Goal: Task Accomplishment & Management: Manage account settings

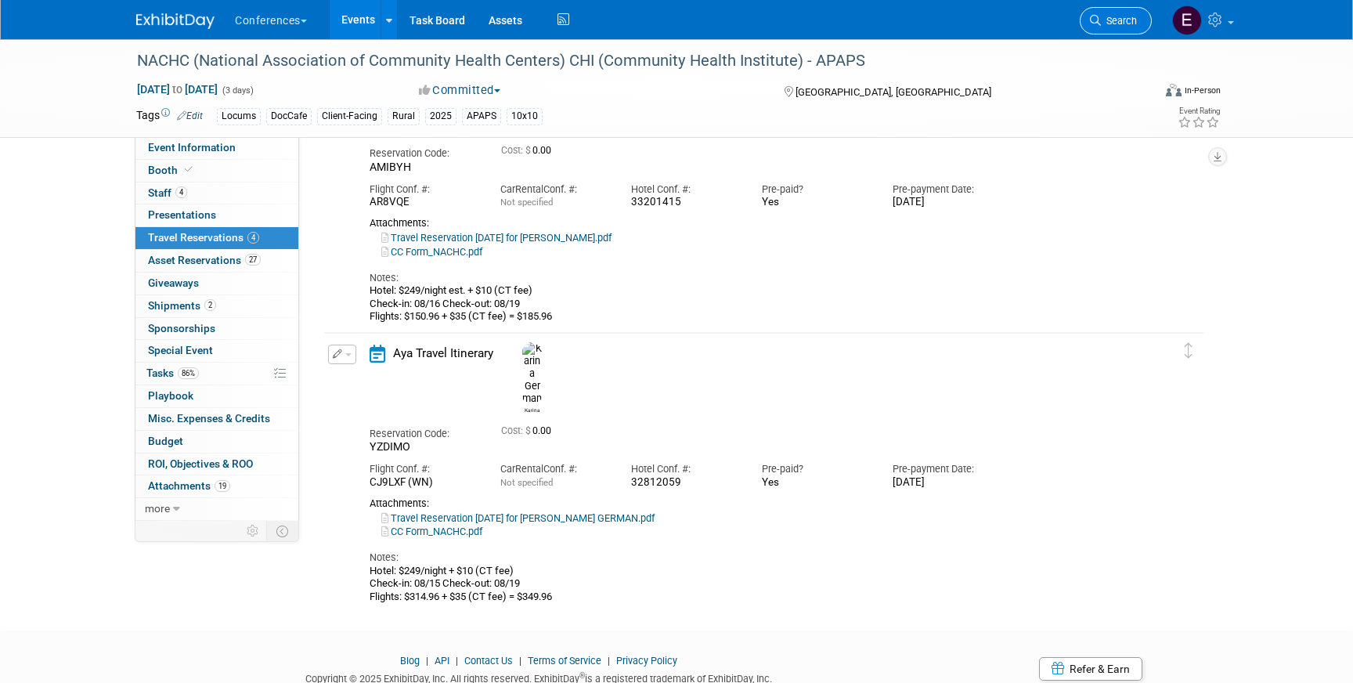
click at [1108, 30] on link "Search" at bounding box center [1116, 20] width 72 height 27
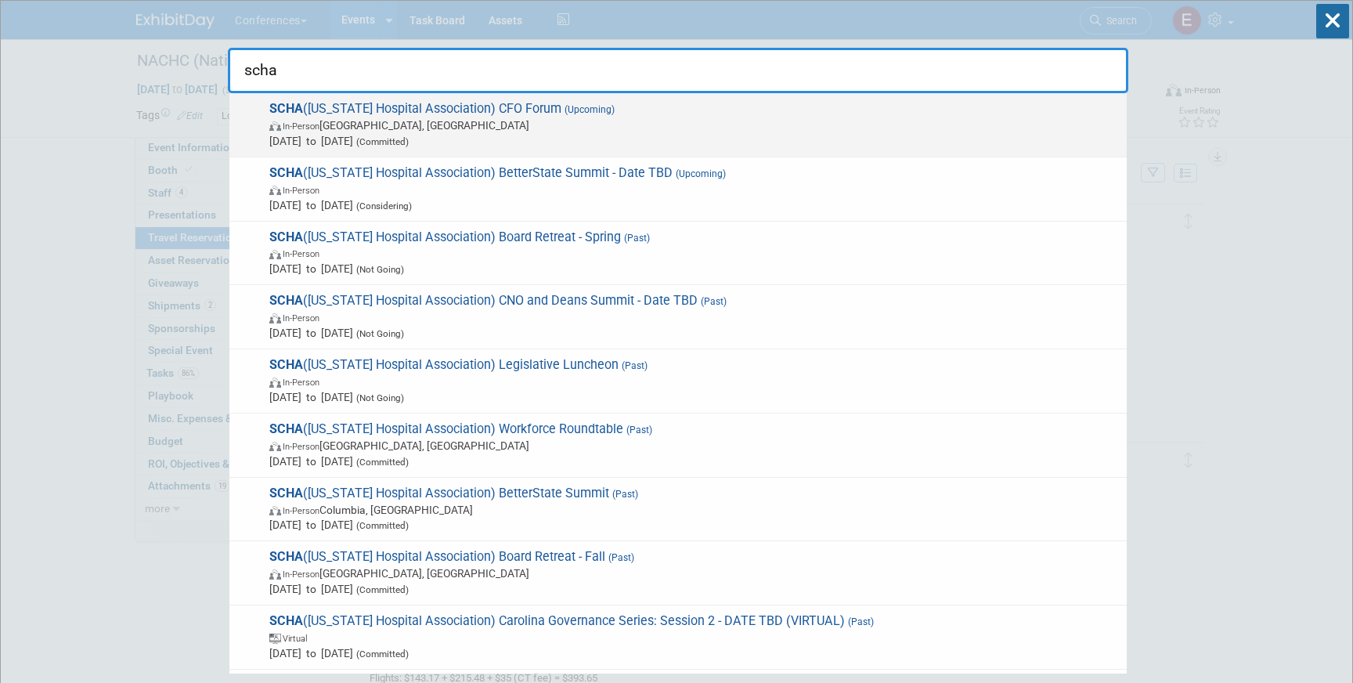
type input "scha"
click at [649, 123] on span "In-Person Charleston, SC" at bounding box center [694, 125] width 850 height 16
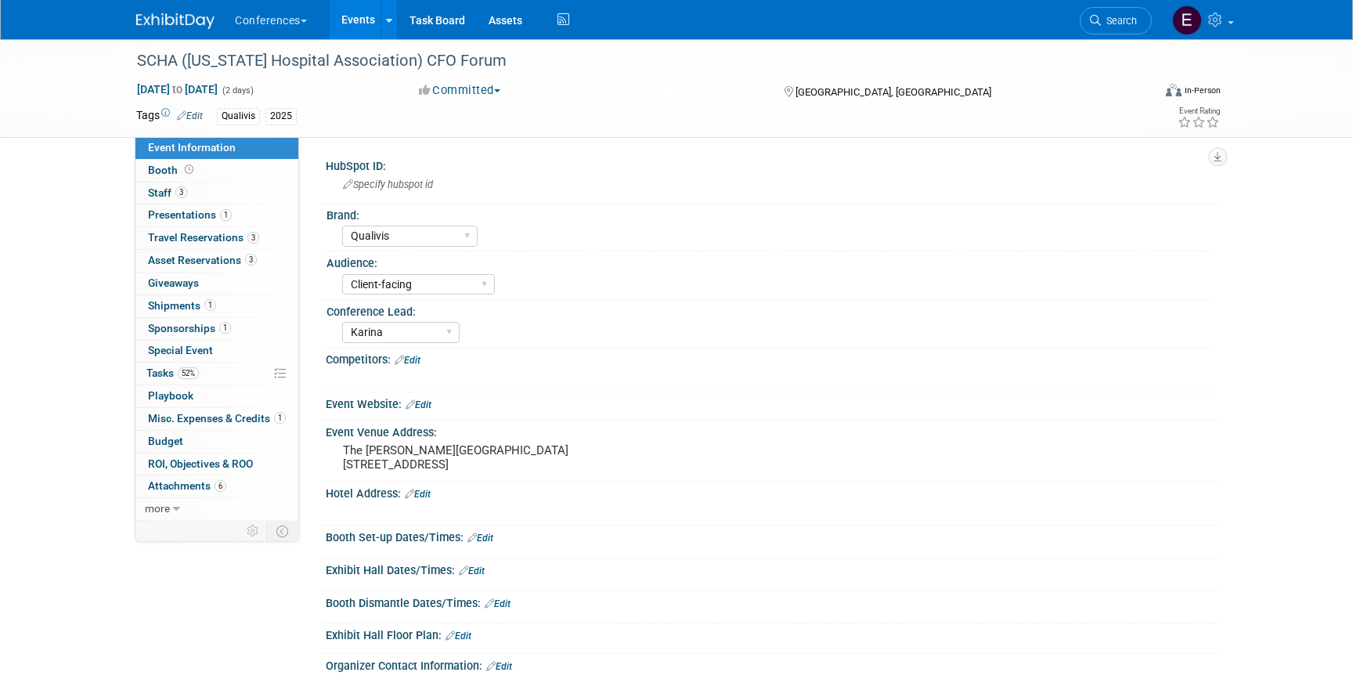
select select "Qualivis"
select select "Client-facing"
select select "Karina"
click at [216, 241] on span "Travel Reservations 3" at bounding box center [203, 237] width 111 height 13
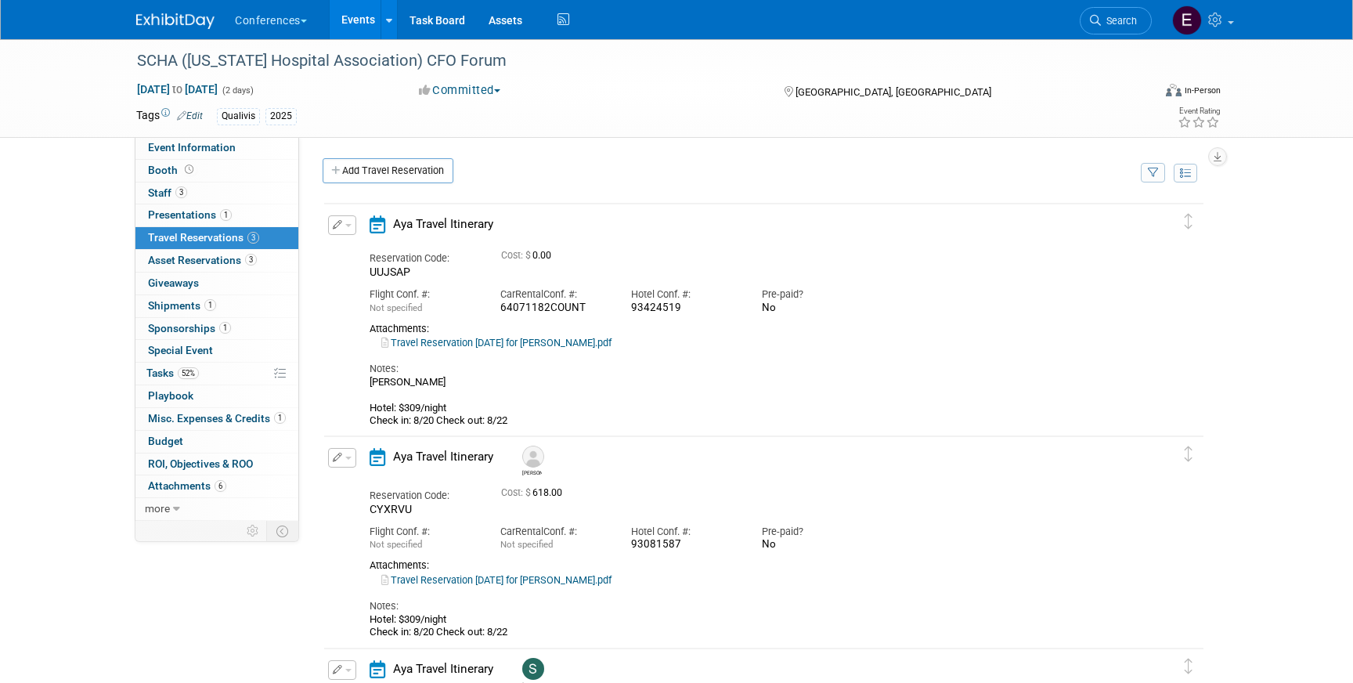
scroll to position [347, 0]
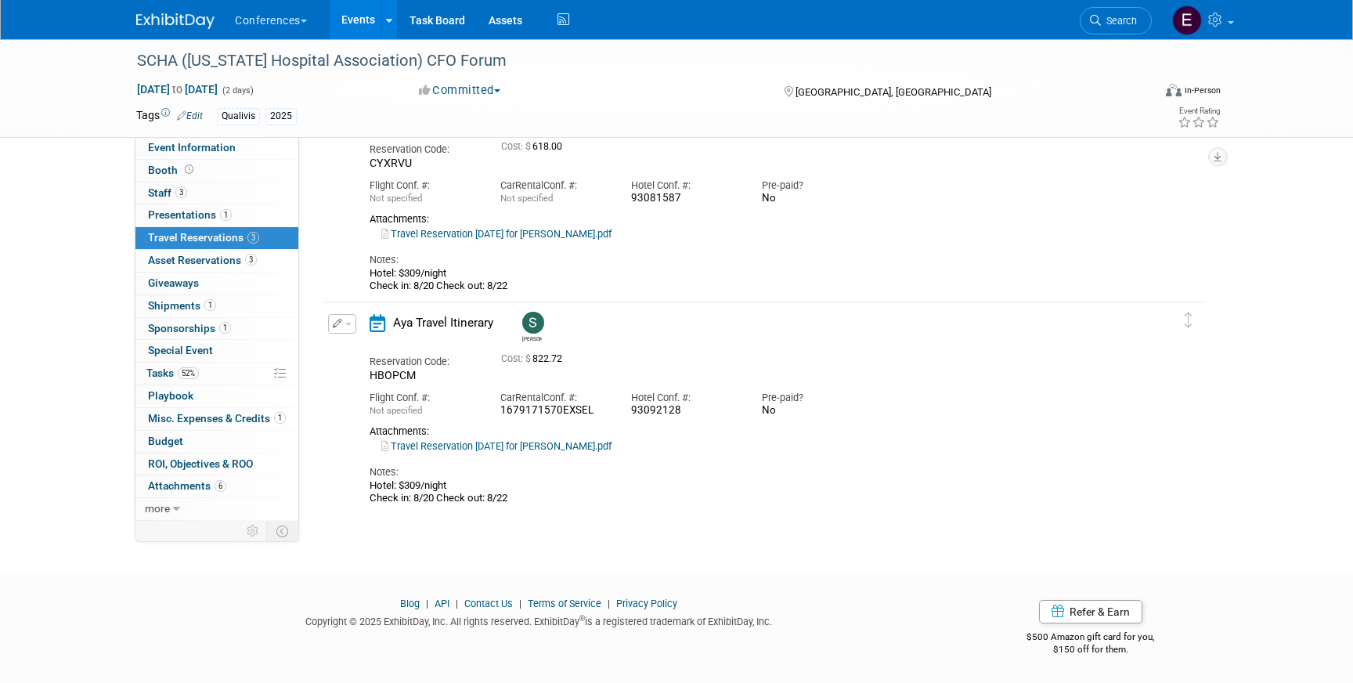
drag, startPoint x: 685, startPoint y: 414, endPoint x: 629, endPoint y: 414, distance: 55.6
click at [629, 414] on div "Hotel Conf. #: 93092128" at bounding box center [685, 400] width 131 height 35
copy div "93092128"
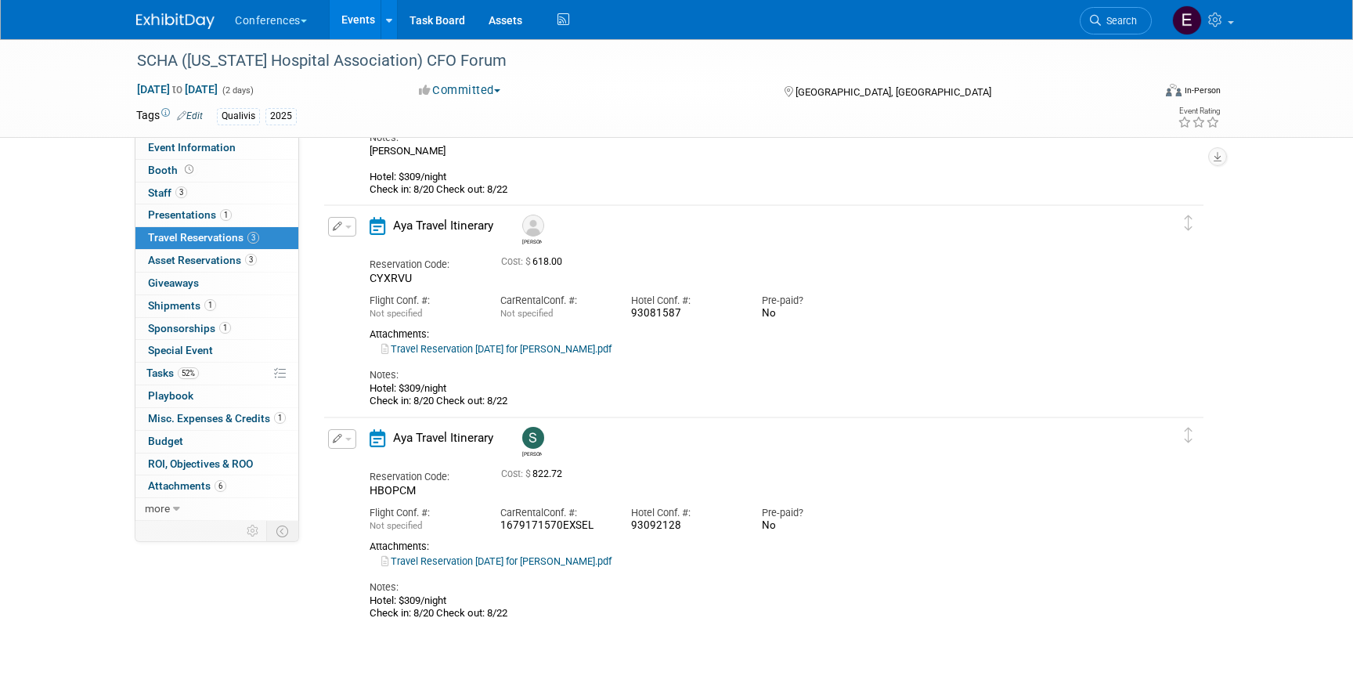
scroll to position [213, 0]
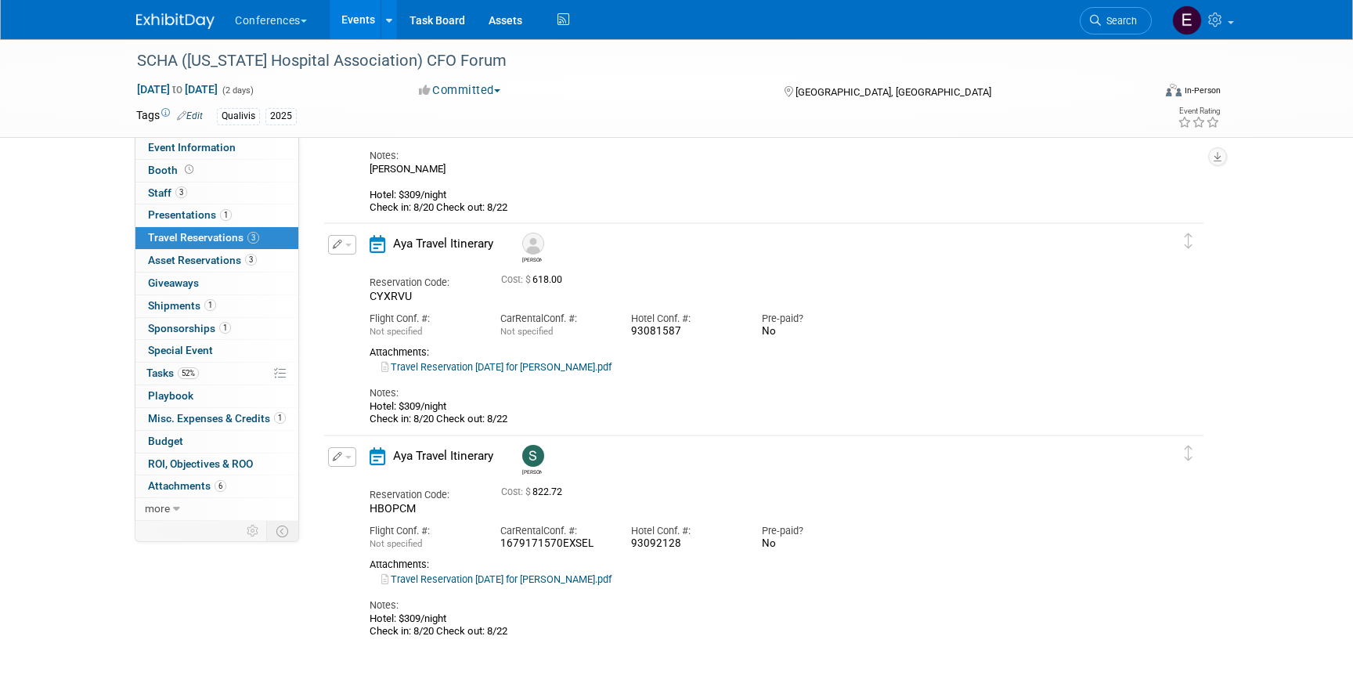
click at [574, 367] on link "Travel Reservation [DATE] for [PERSON_NAME].pdf" at bounding box center [496, 367] width 230 height 12
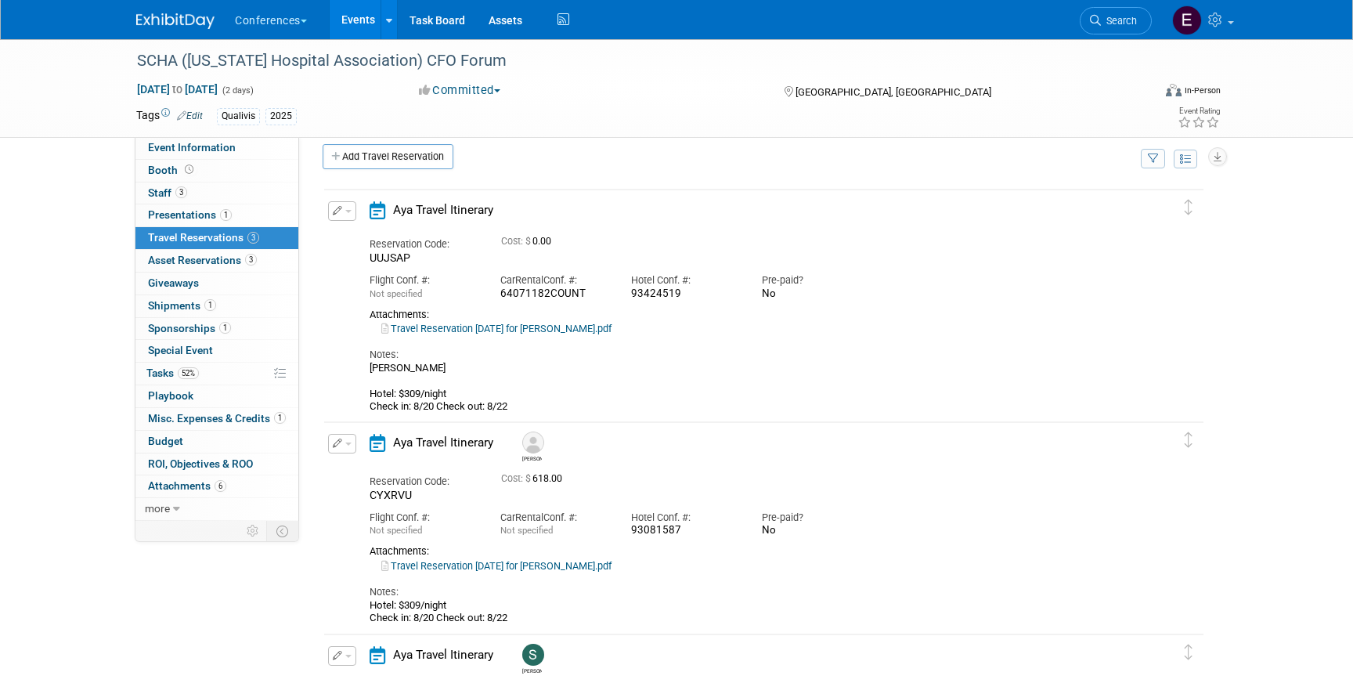
scroll to position [0, 0]
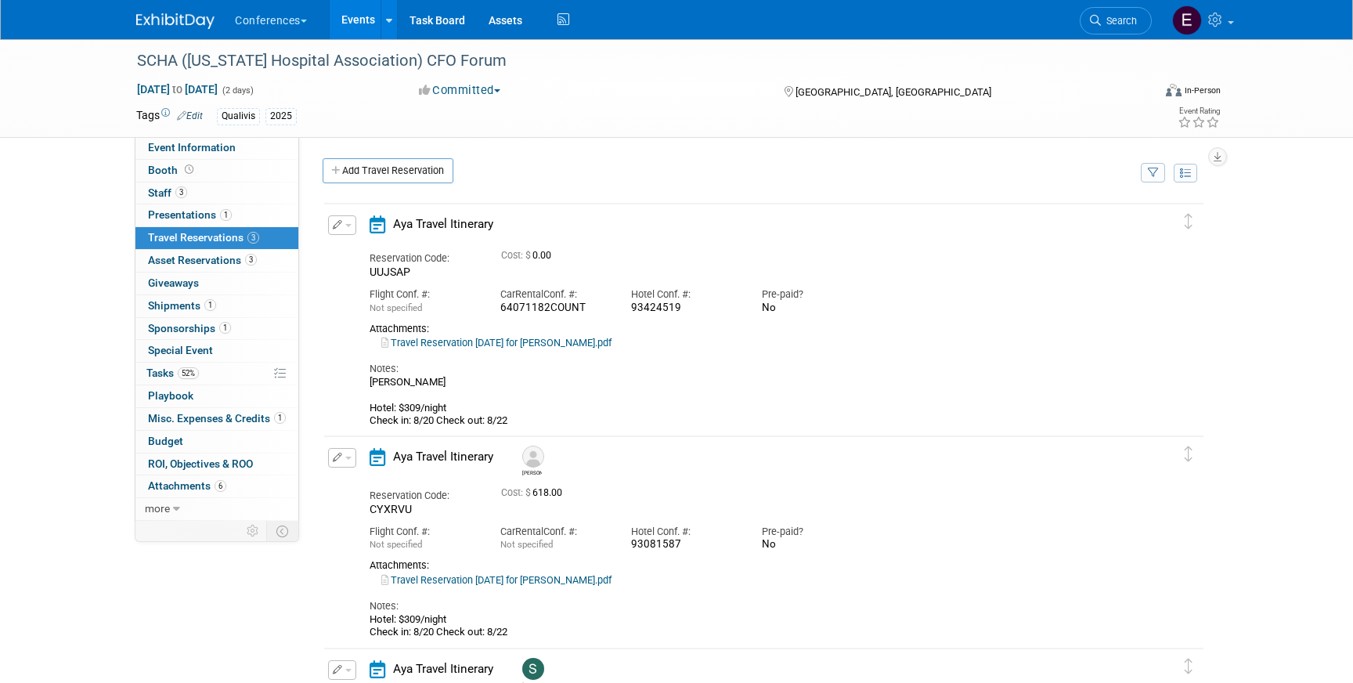
click at [526, 346] on link "Travel Reservation [DATE] for [PERSON_NAME].pdf" at bounding box center [496, 343] width 230 height 12
drag, startPoint x: 628, startPoint y: 311, endPoint x: 690, endPoint y: 311, distance: 61.9
click at [690, 311] on div "Hotel Conf. #: 93424519" at bounding box center [685, 297] width 131 height 35
copy div "93424519"
click at [345, 223] on button "button" at bounding box center [342, 225] width 28 height 20
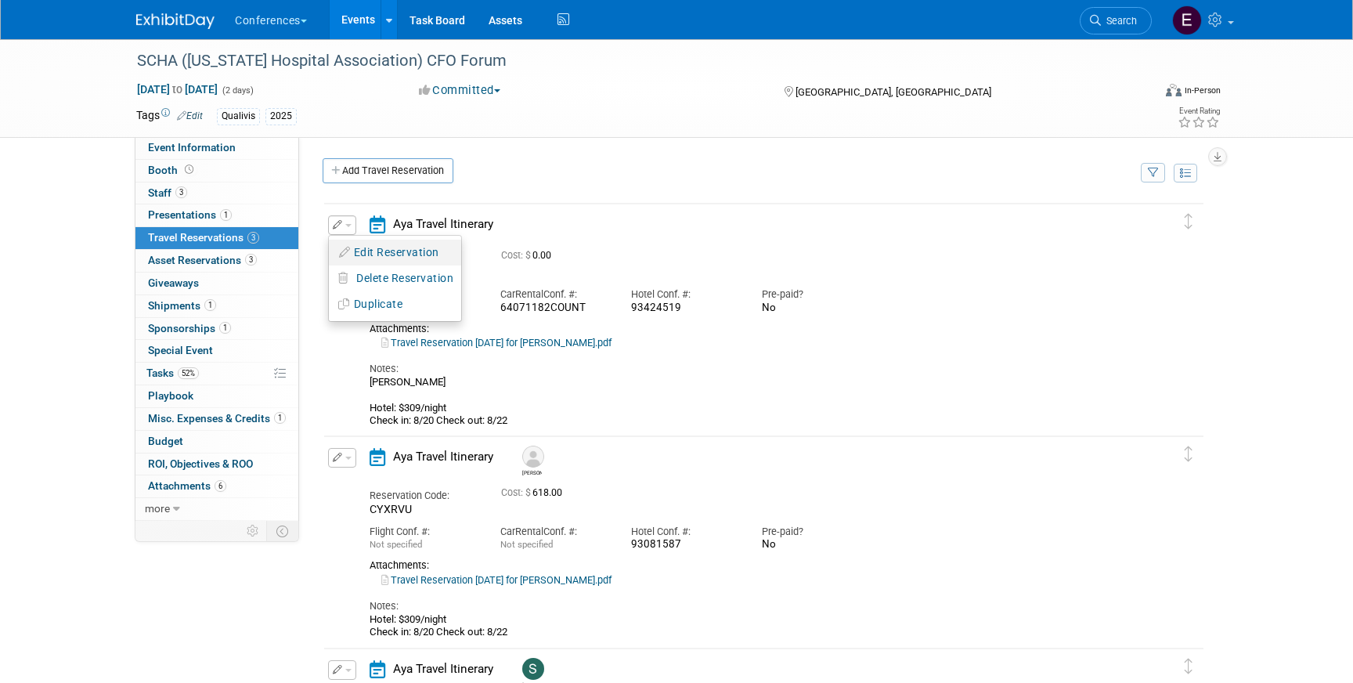
click at [351, 252] on button "Edit Reservation" at bounding box center [395, 252] width 132 height 23
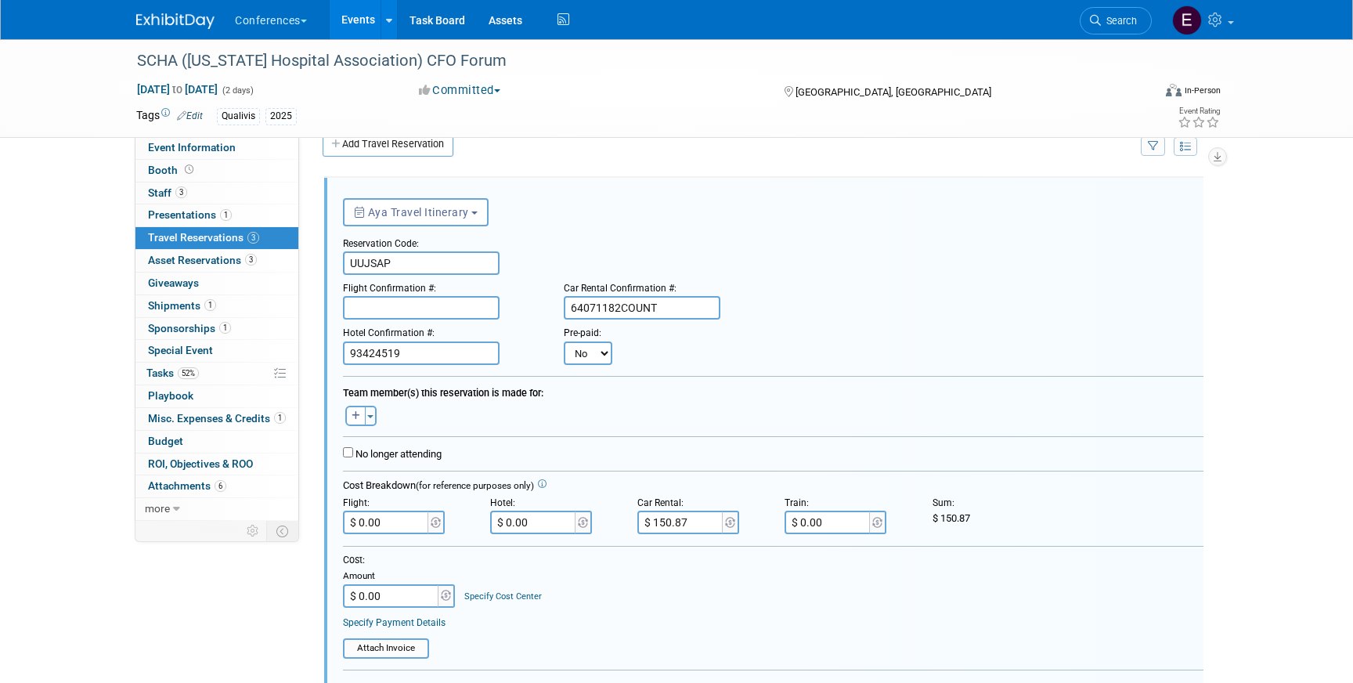
click at [595, 349] on select "No Yes" at bounding box center [588, 353] width 49 height 23
select select "1"
click at [670, 353] on input "text" at bounding box center [685, 353] width 94 height 23
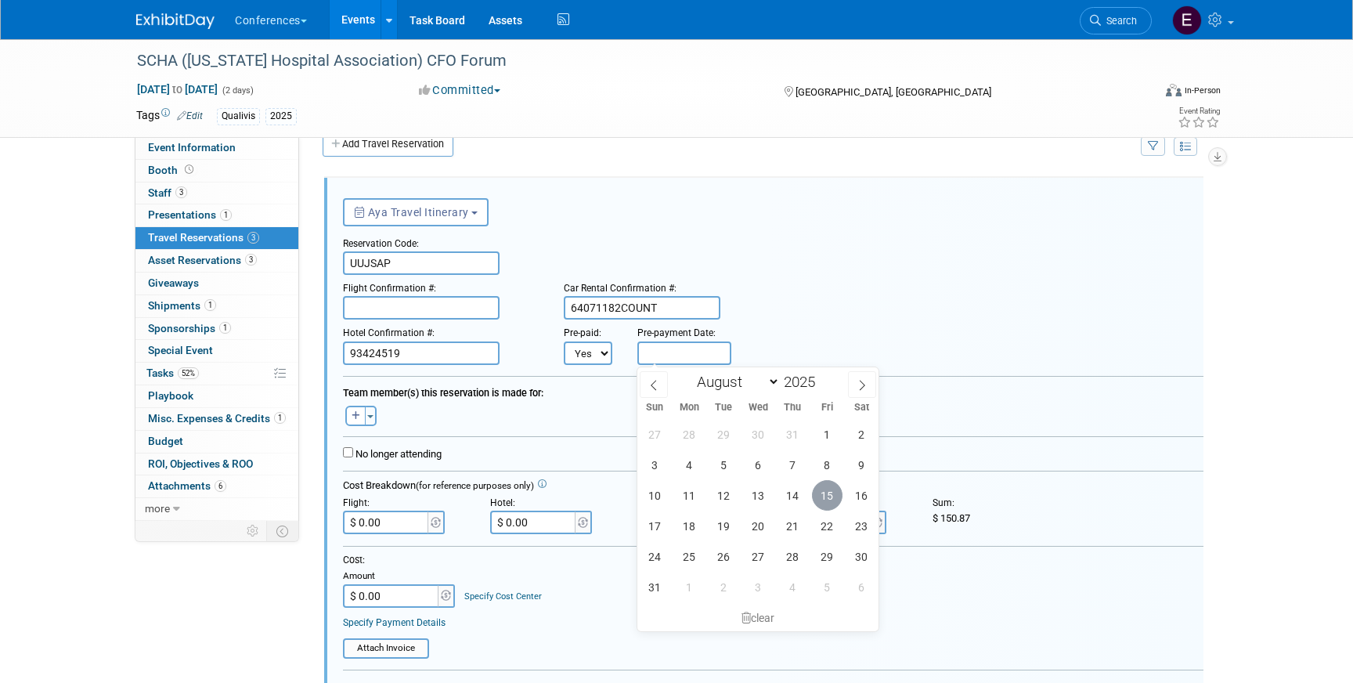
click at [817, 494] on span "15" at bounding box center [827, 495] width 31 height 31
type input "[DATE]"
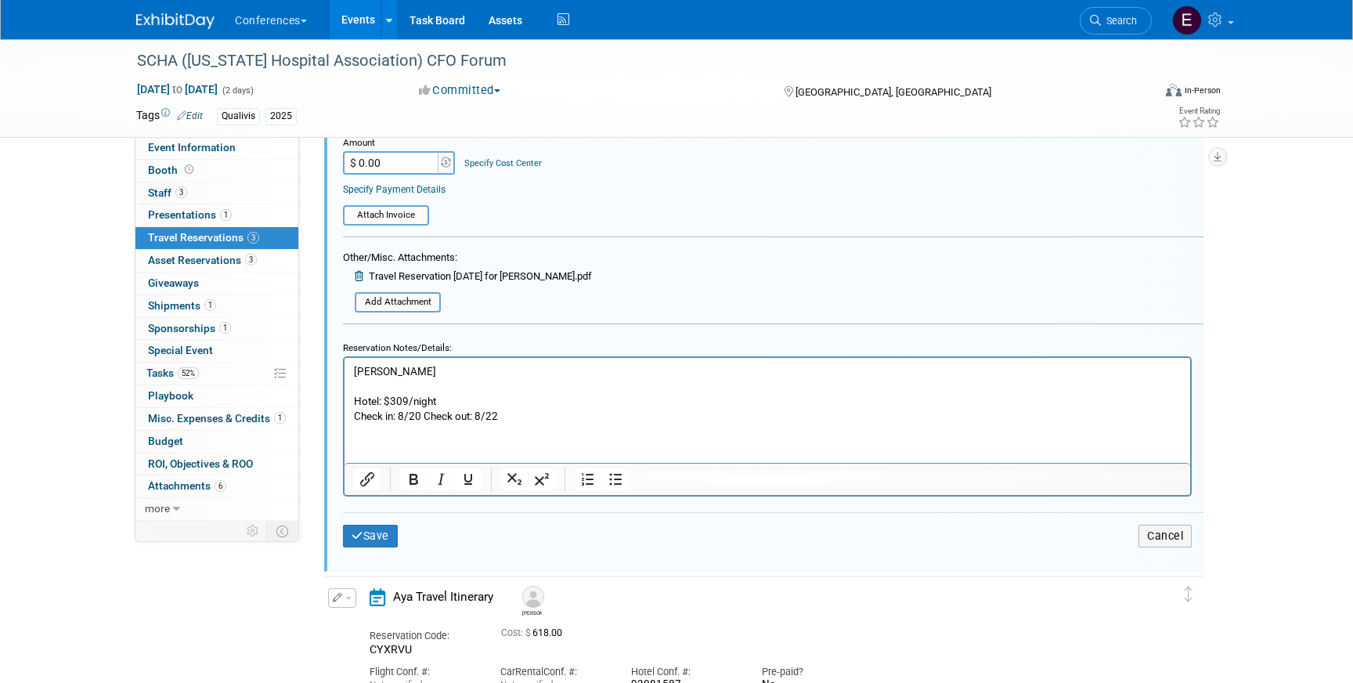
scroll to position [511, 0]
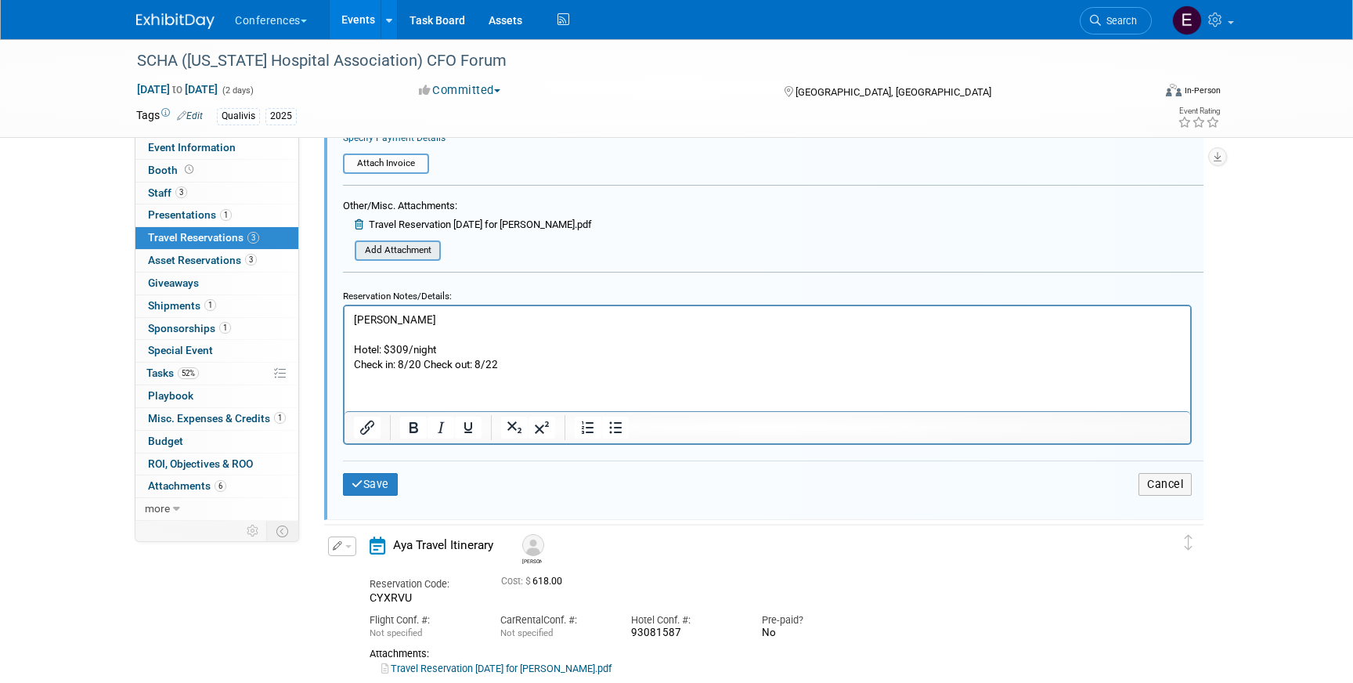
click at [399, 255] on input "file" at bounding box center [346, 250] width 186 height 17
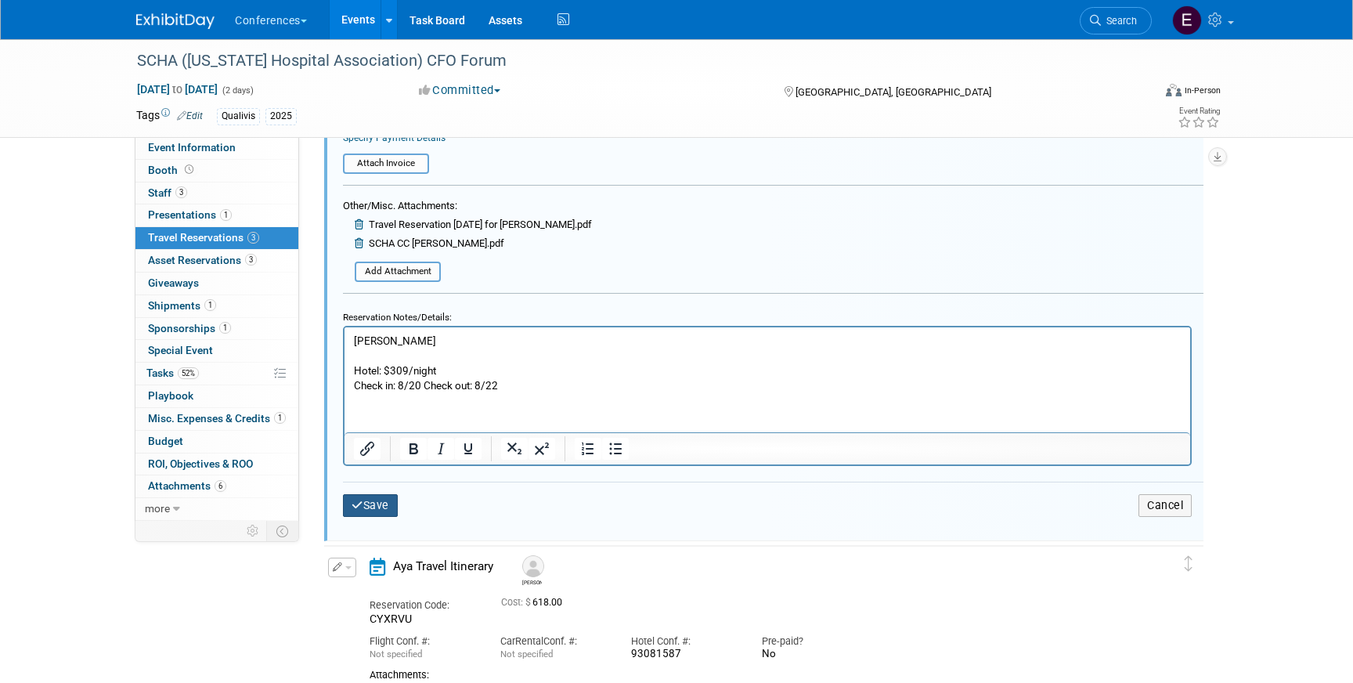
click at [362, 510] on icon "submit" at bounding box center [358, 505] width 12 height 11
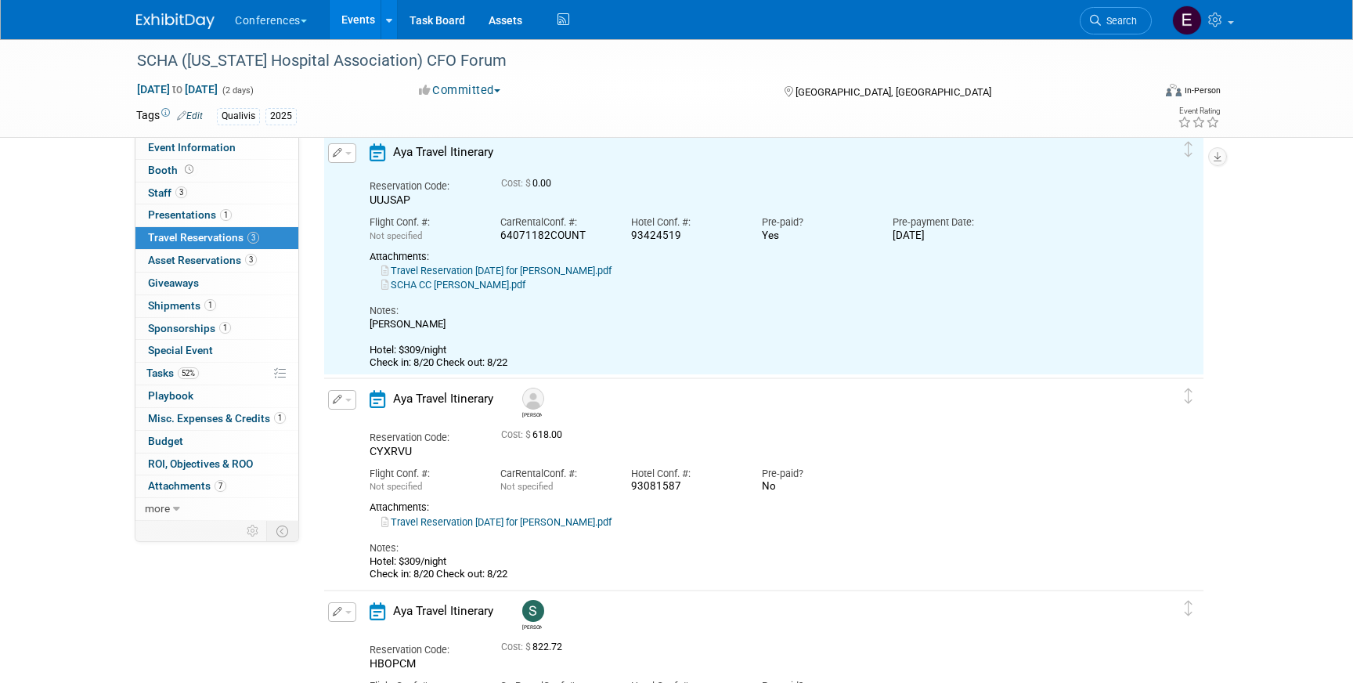
scroll to position [27, 0]
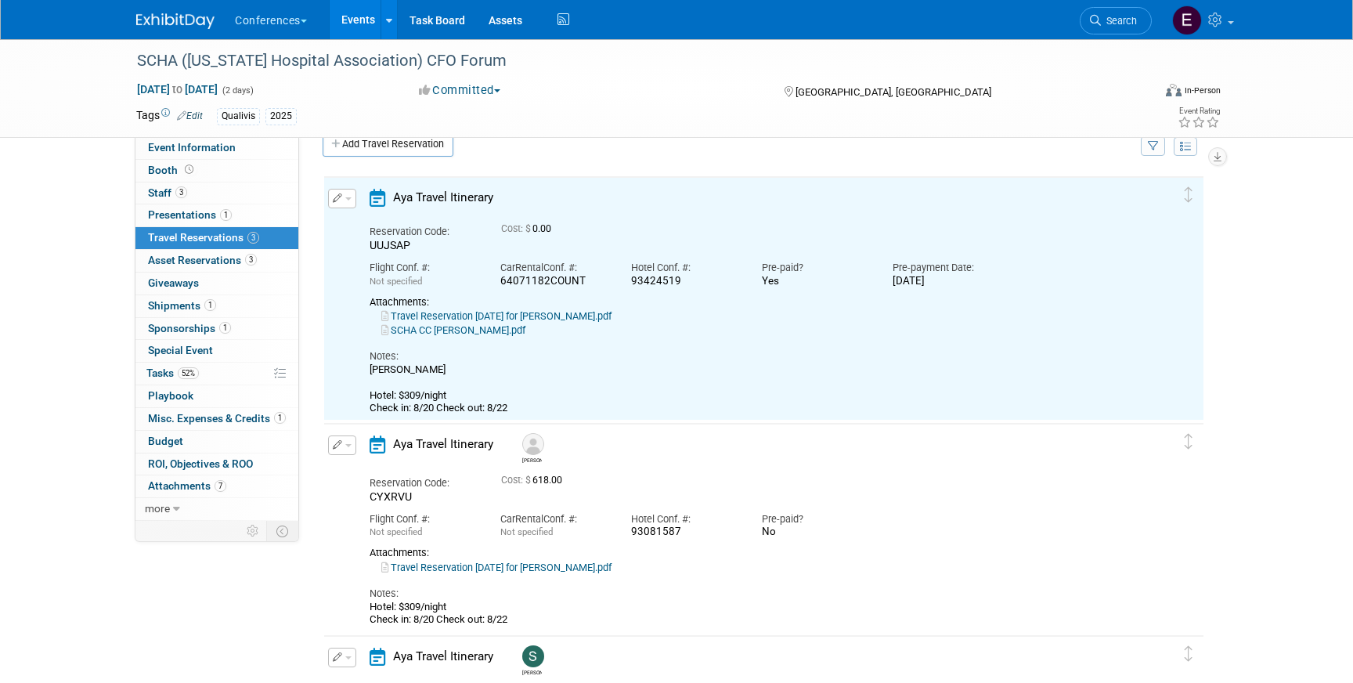
click at [334, 442] on icon "button" at bounding box center [338, 444] width 10 height 9
click at [347, 478] on button "Edit Reservation" at bounding box center [395, 472] width 132 height 23
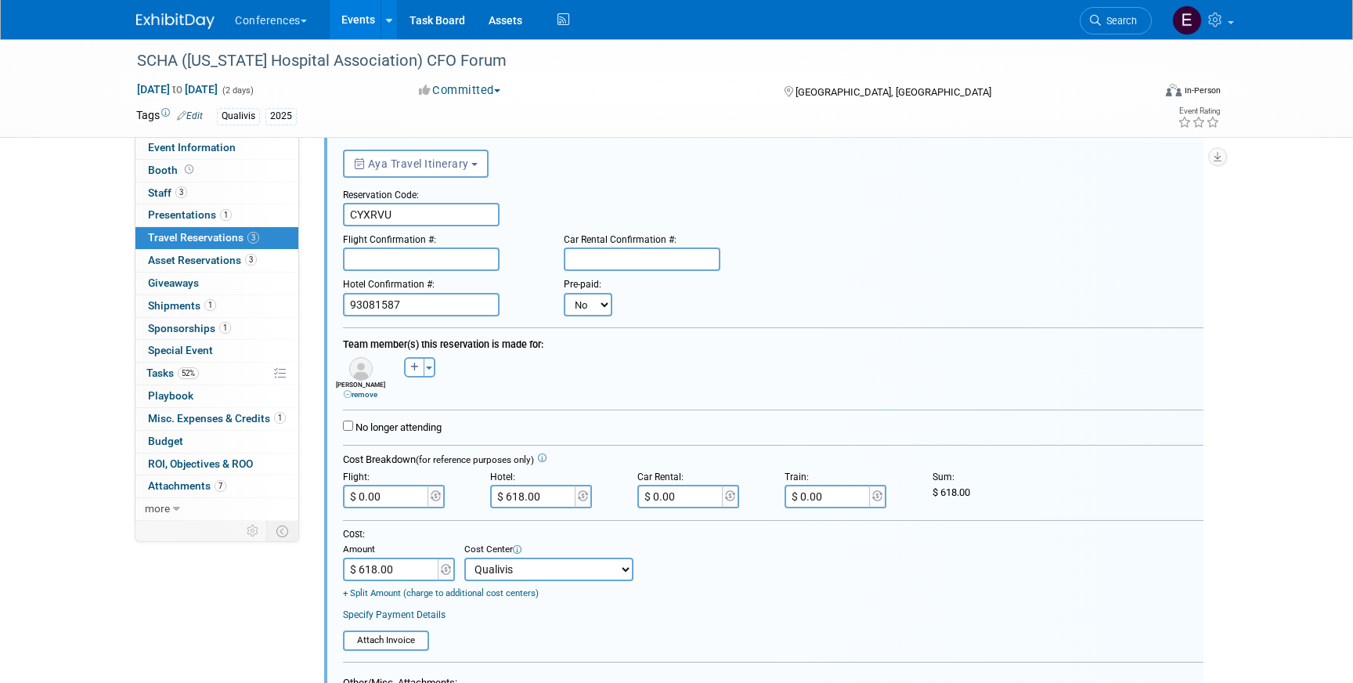
scroll to position [338, 0]
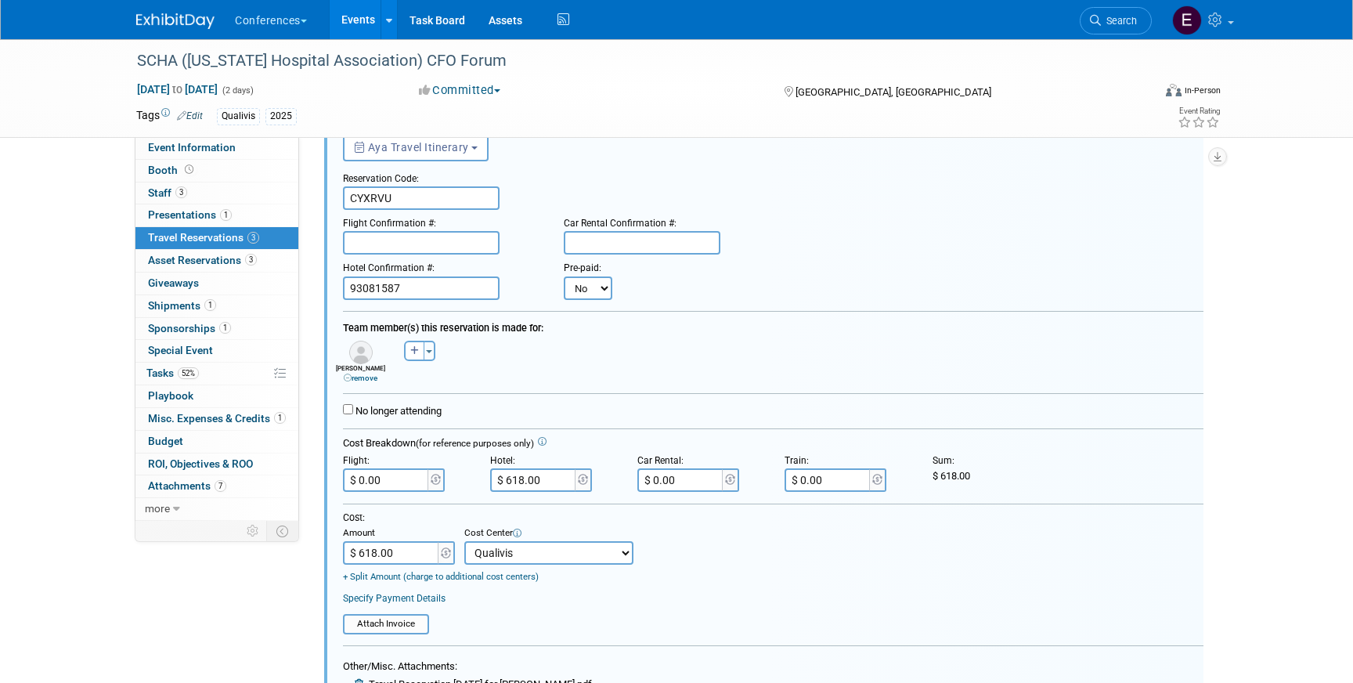
click at [602, 291] on select "No Yes" at bounding box center [588, 287] width 49 height 23
select select "1"
click at [0, 0] on input "text" at bounding box center [0, 0] width 0 height 0
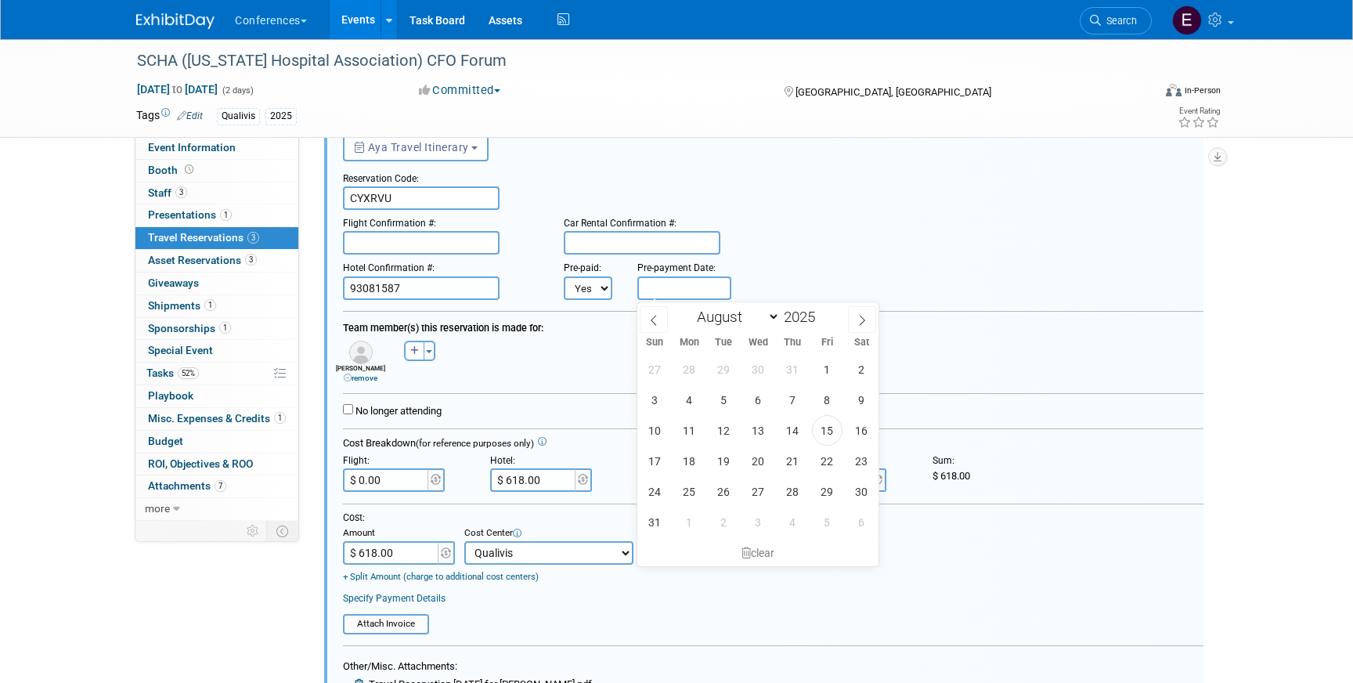
click at [819, 414] on div "27 28 29 30 31 1 2 3 4 5 6 7 8 9 10 11 12 13 14 15 16 17 18 19 20 21 22 23 24 2…" at bounding box center [758, 445] width 241 height 183
click at [820, 428] on span "15" at bounding box center [827, 430] width 31 height 31
type input "[DATE]"
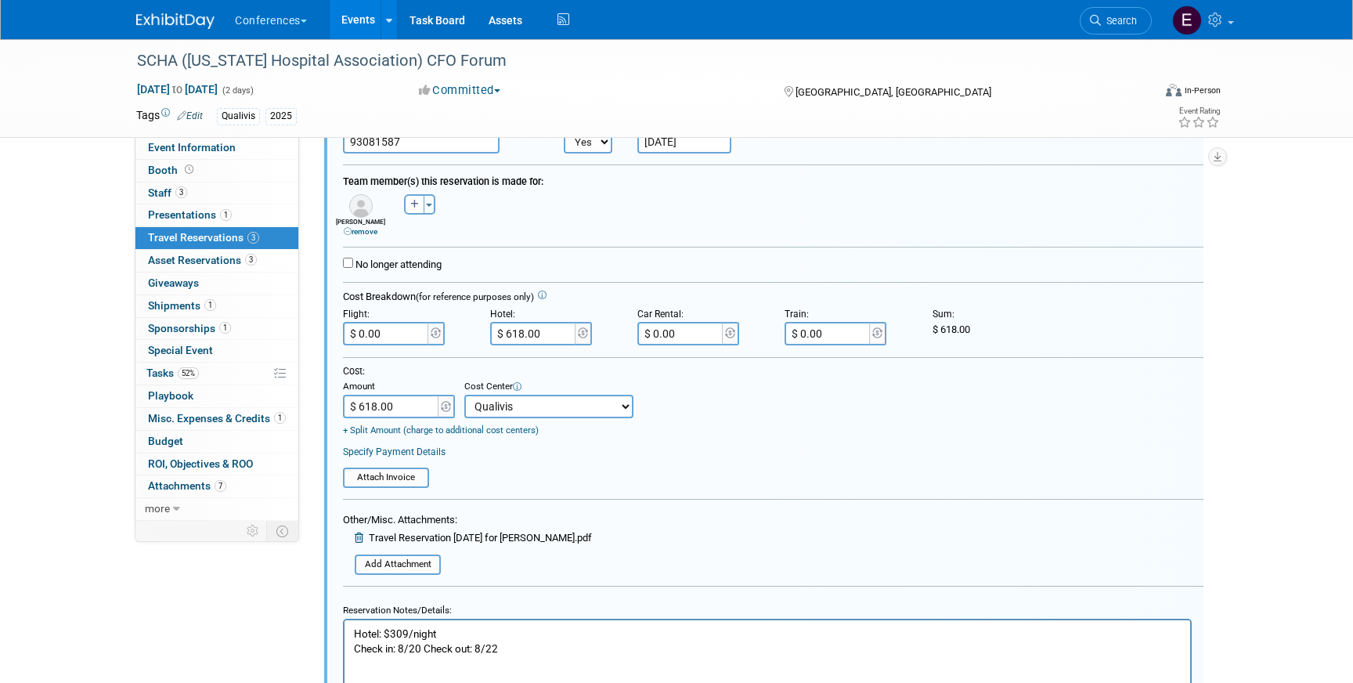
scroll to position [598, 0]
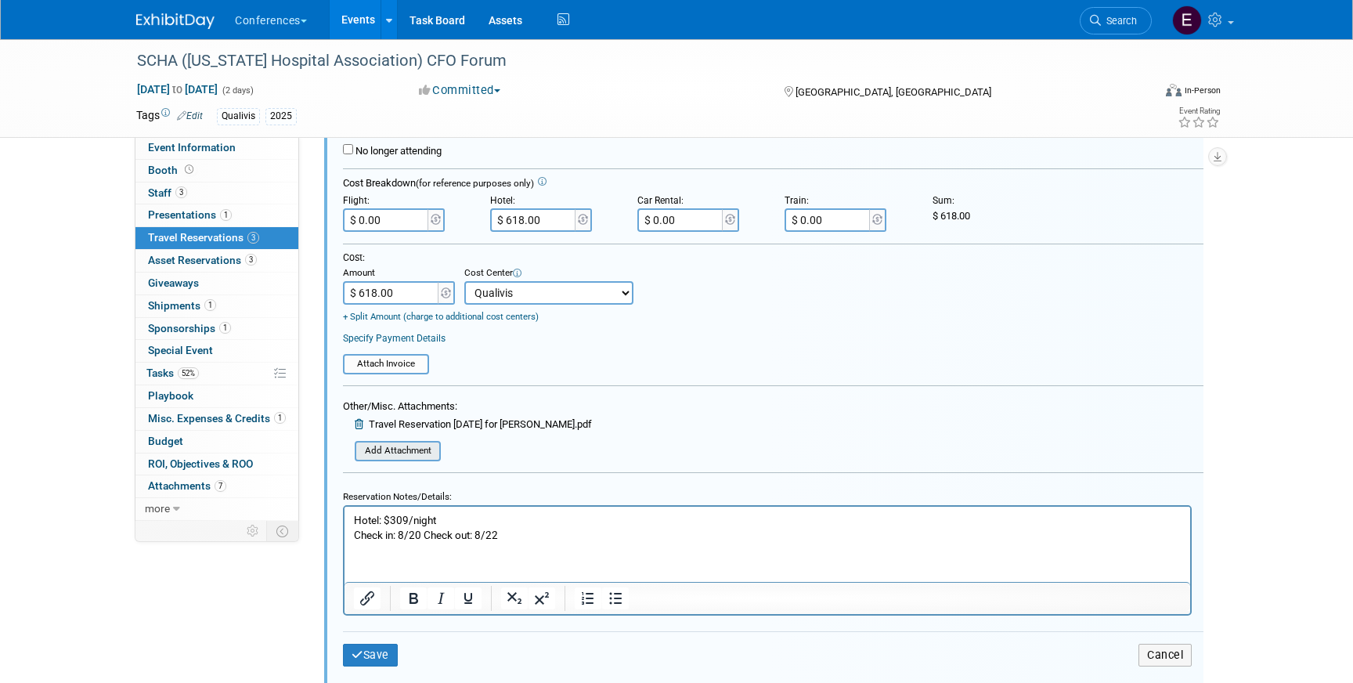
click at [386, 449] on input "file" at bounding box center [346, 451] width 186 height 17
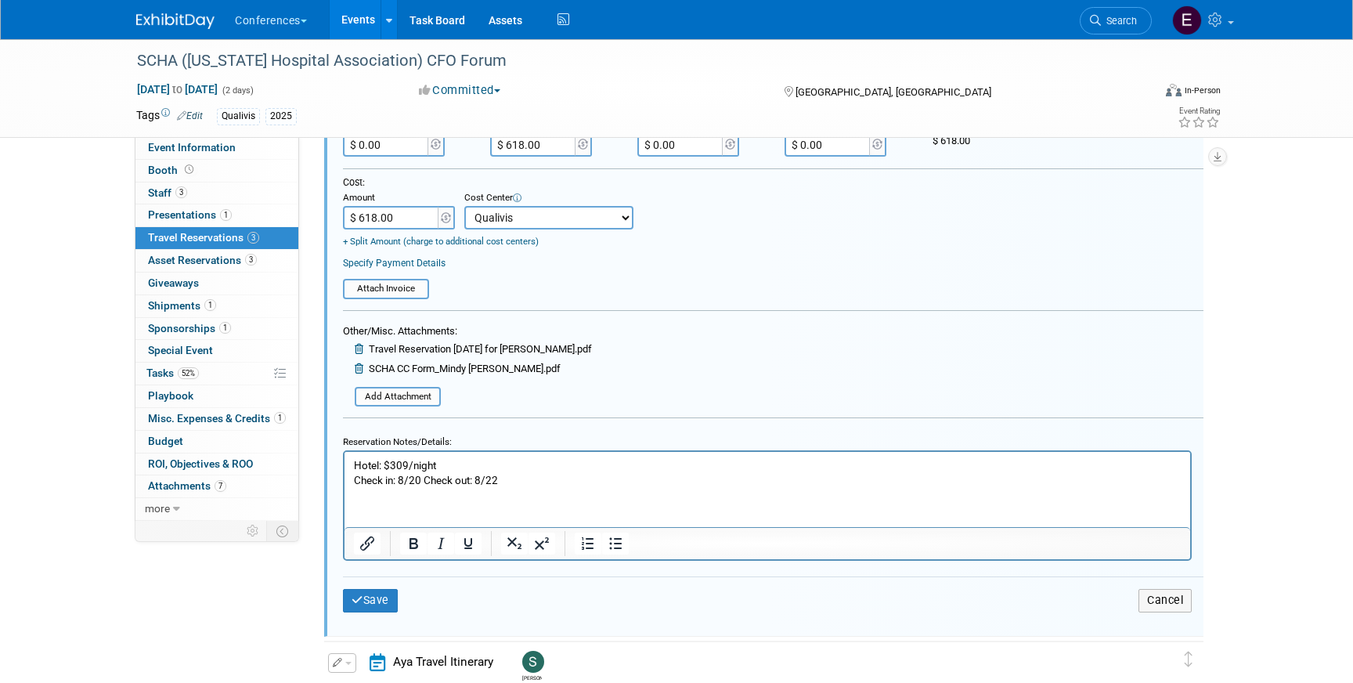
scroll to position [699, 0]
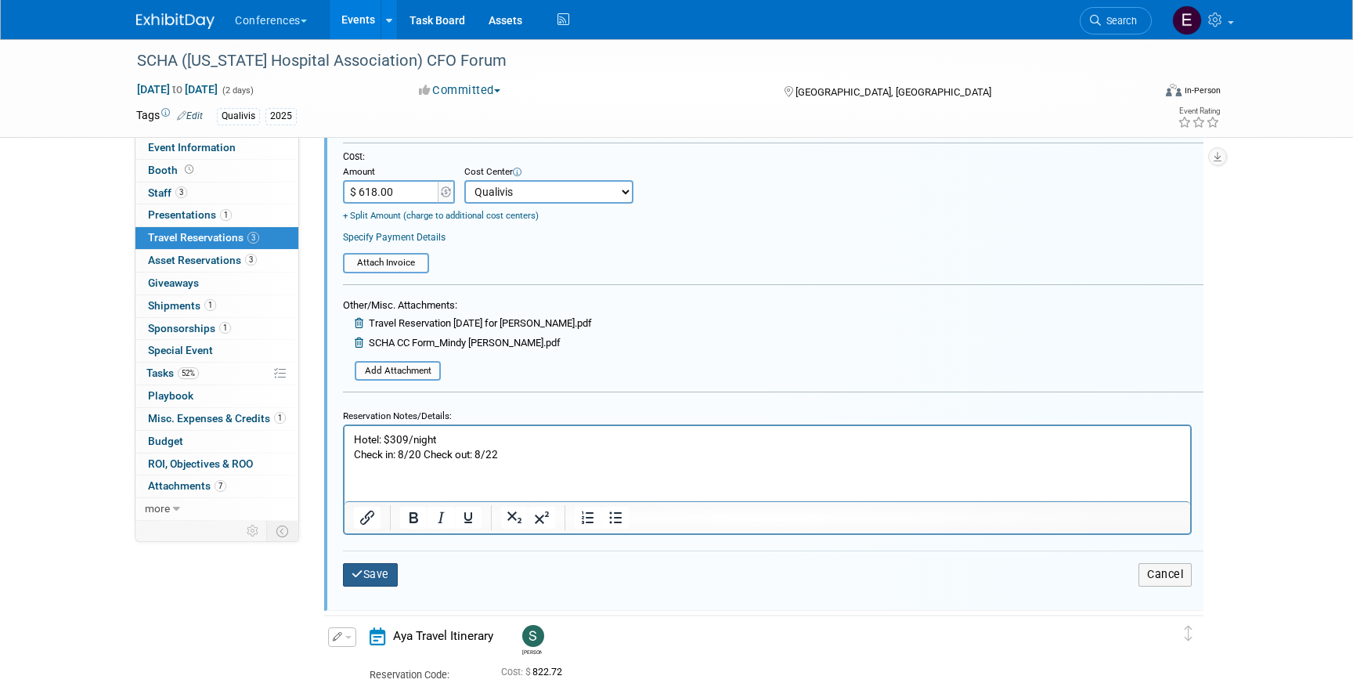
click at [387, 576] on button "Save" at bounding box center [370, 574] width 55 height 23
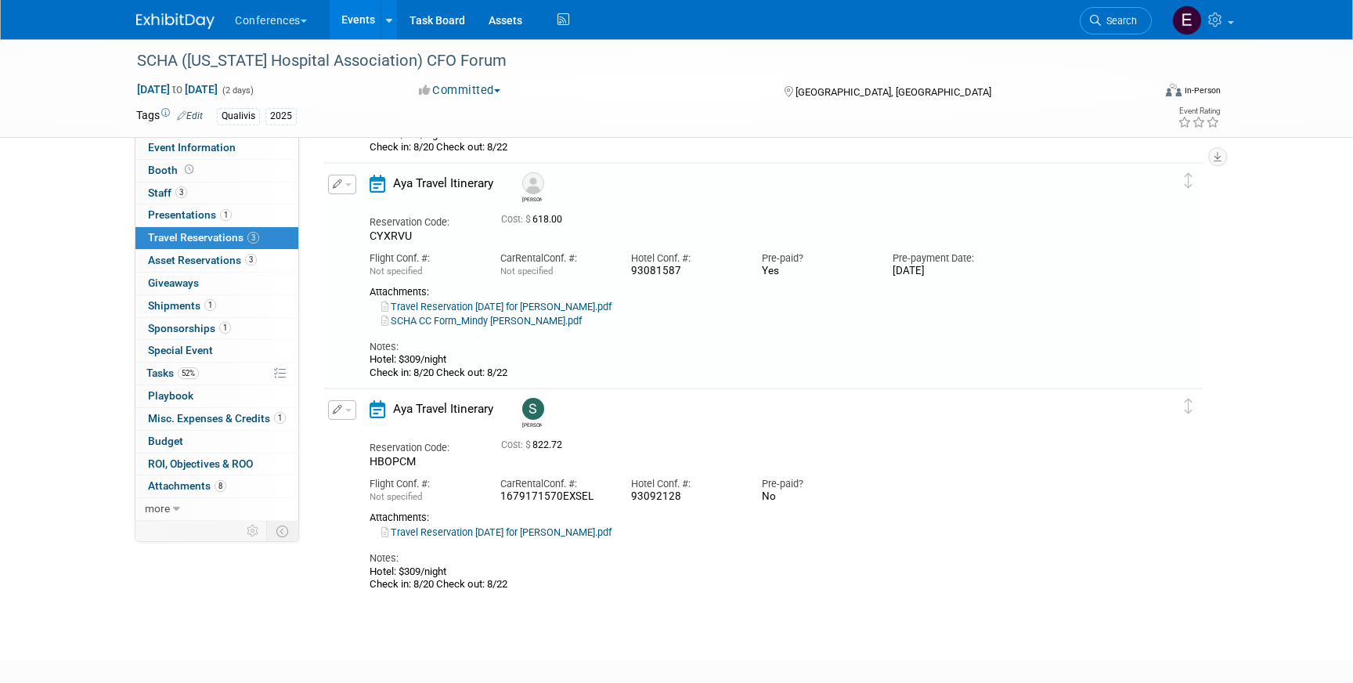
scroll to position [273, 0]
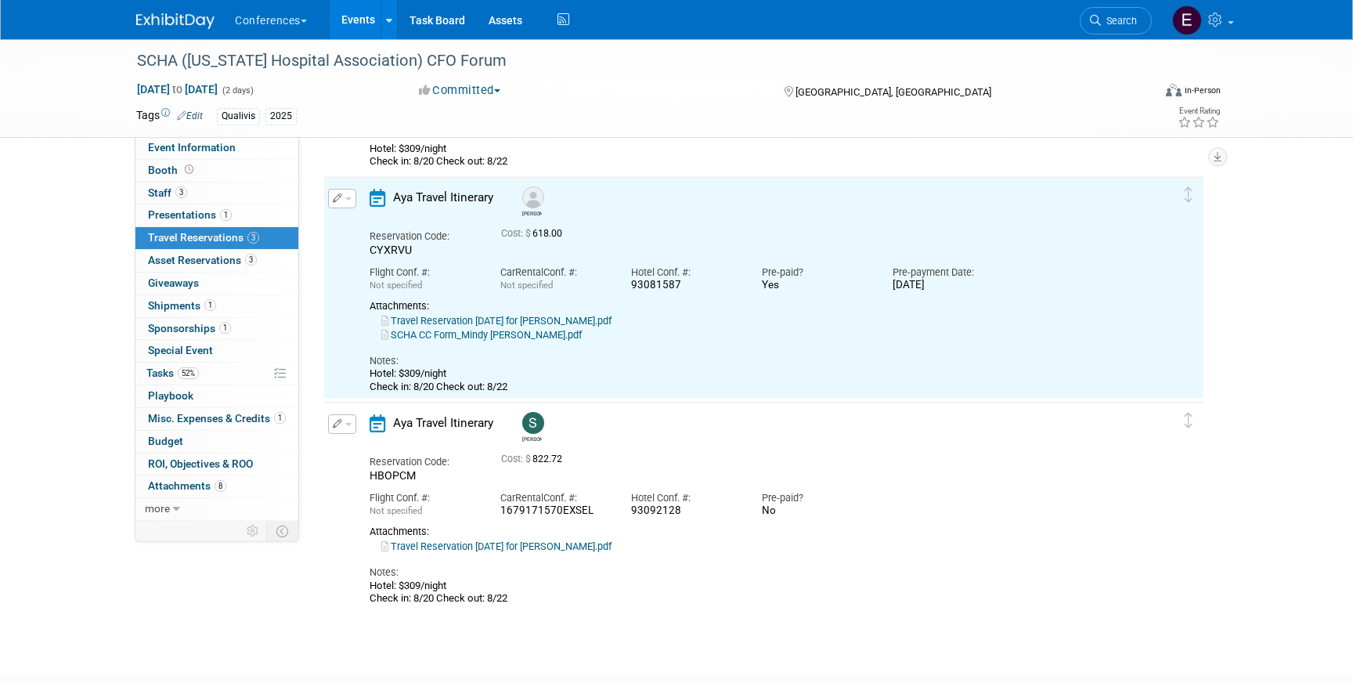
click at [345, 407] on td "Delete Reservation [PERSON_NAME] Reservation Code: HBOPCM Car" at bounding box center [752, 507] width 856 height 208
click at [345, 420] on button "button" at bounding box center [342, 424] width 28 height 20
click at [385, 453] on button "Edit Reservation" at bounding box center [395, 451] width 132 height 23
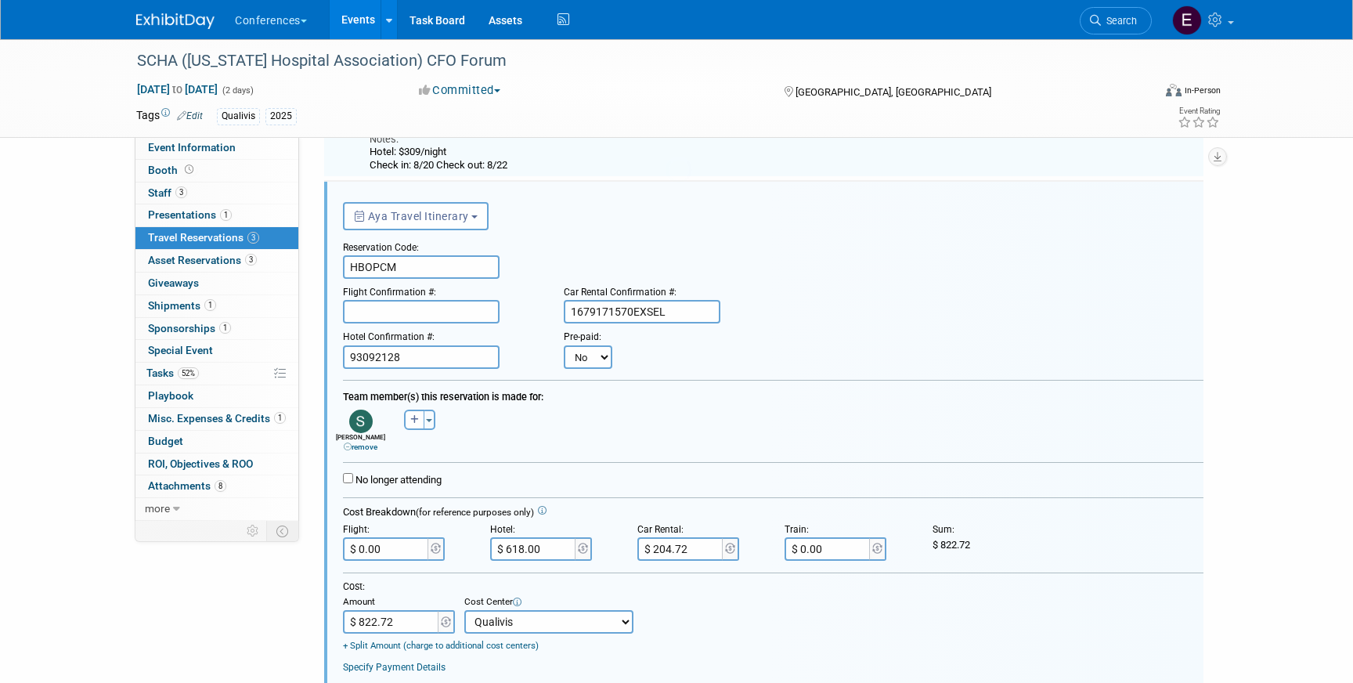
scroll to position [499, 0]
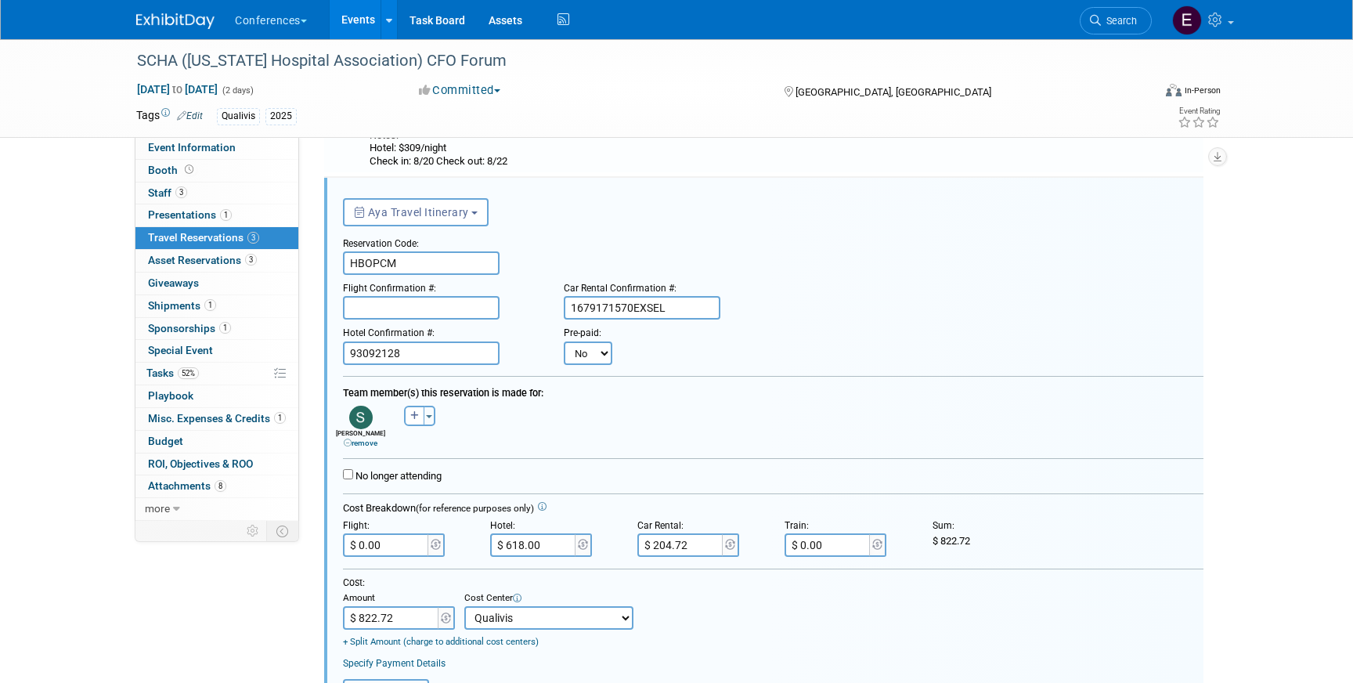
click at [597, 352] on select "No Yes" at bounding box center [588, 353] width 49 height 23
select select "1"
click at [656, 367] on form "<i class="fa-light fa-calendar-lines" style="padding: 6px 4px 6px 1px;"></i> Ay…" at bounding box center [773, 588] width 861 height 797
click at [662, 356] on input "text" at bounding box center [685, 353] width 94 height 23
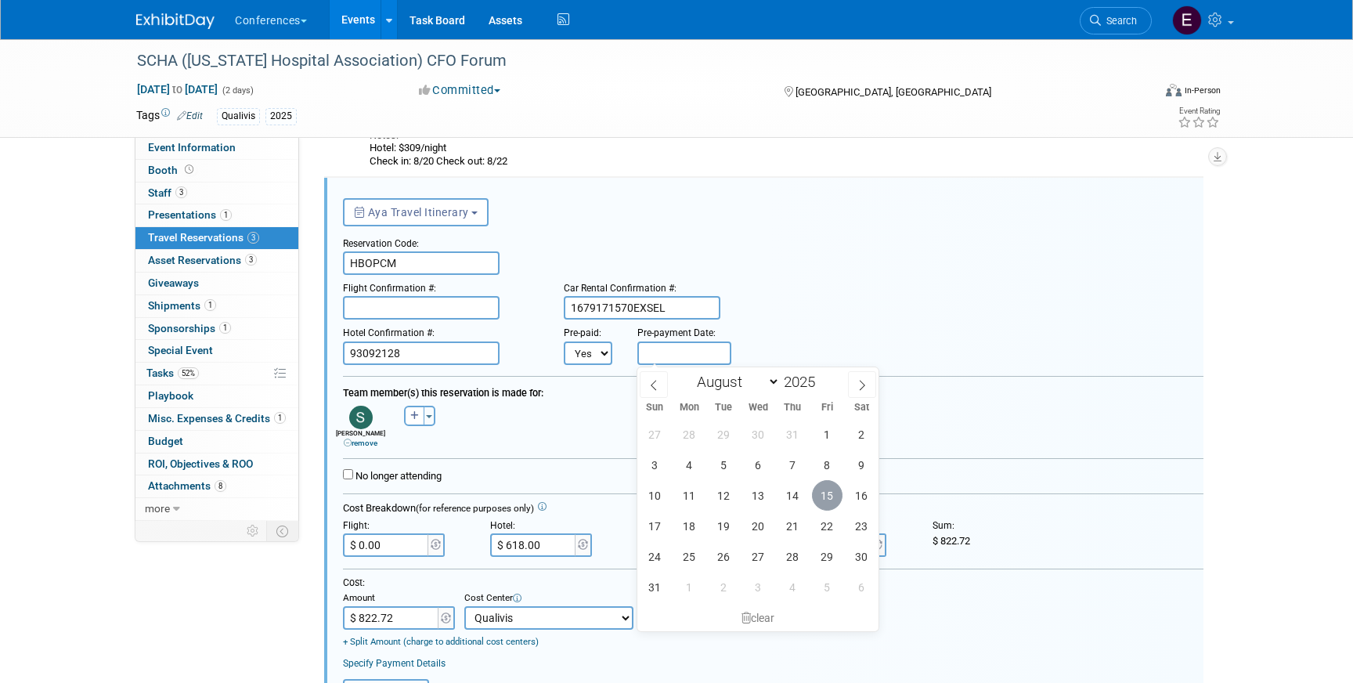
click at [817, 486] on span "15" at bounding box center [827, 495] width 31 height 31
type input "[DATE]"
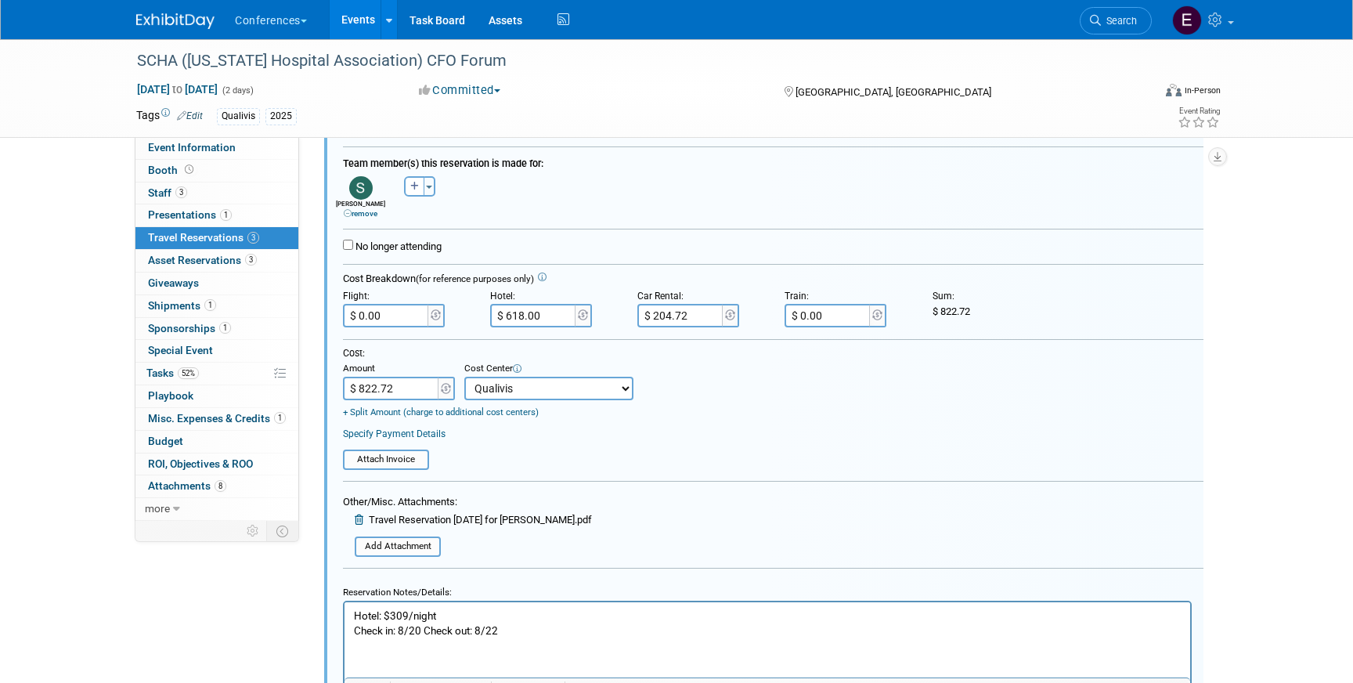
scroll to position [890, 0]
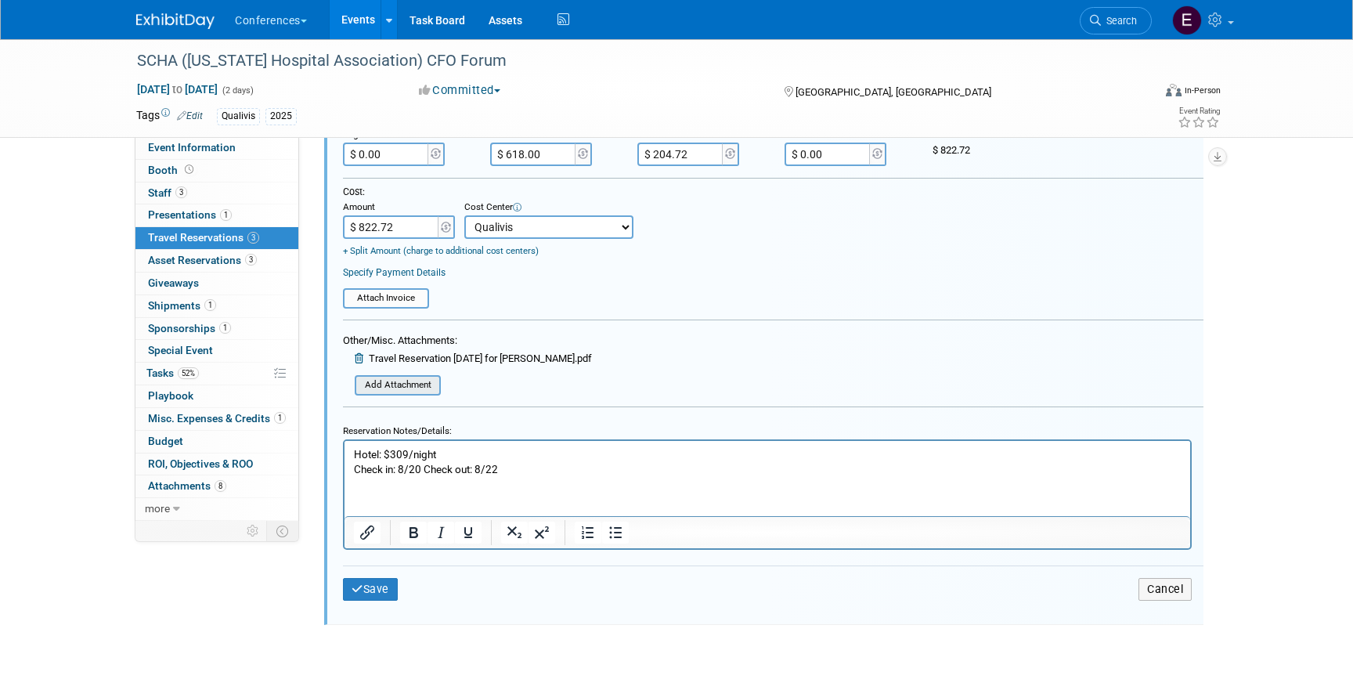
click at [422, 385] on input "file" at bounding box center [346, 385] width 186 height 17
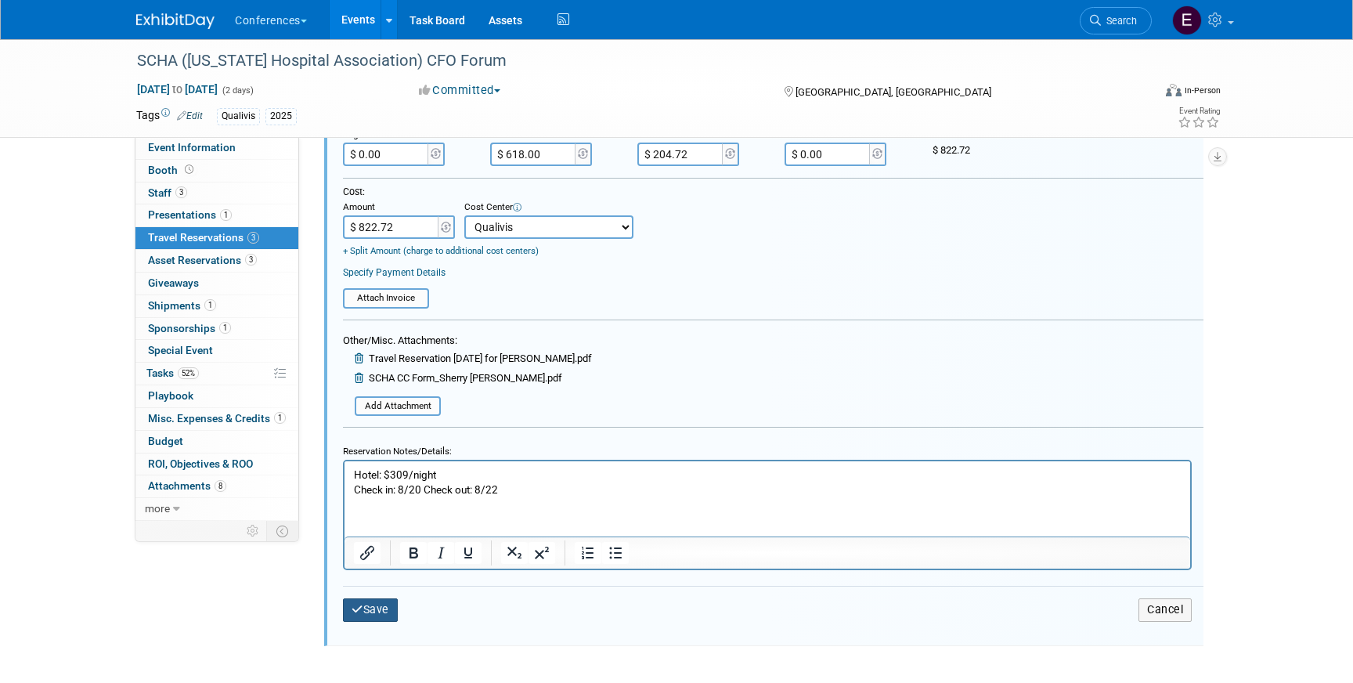
click at [384, 613] on button "Save" at bounding box center [370, 609] width 55 height 23
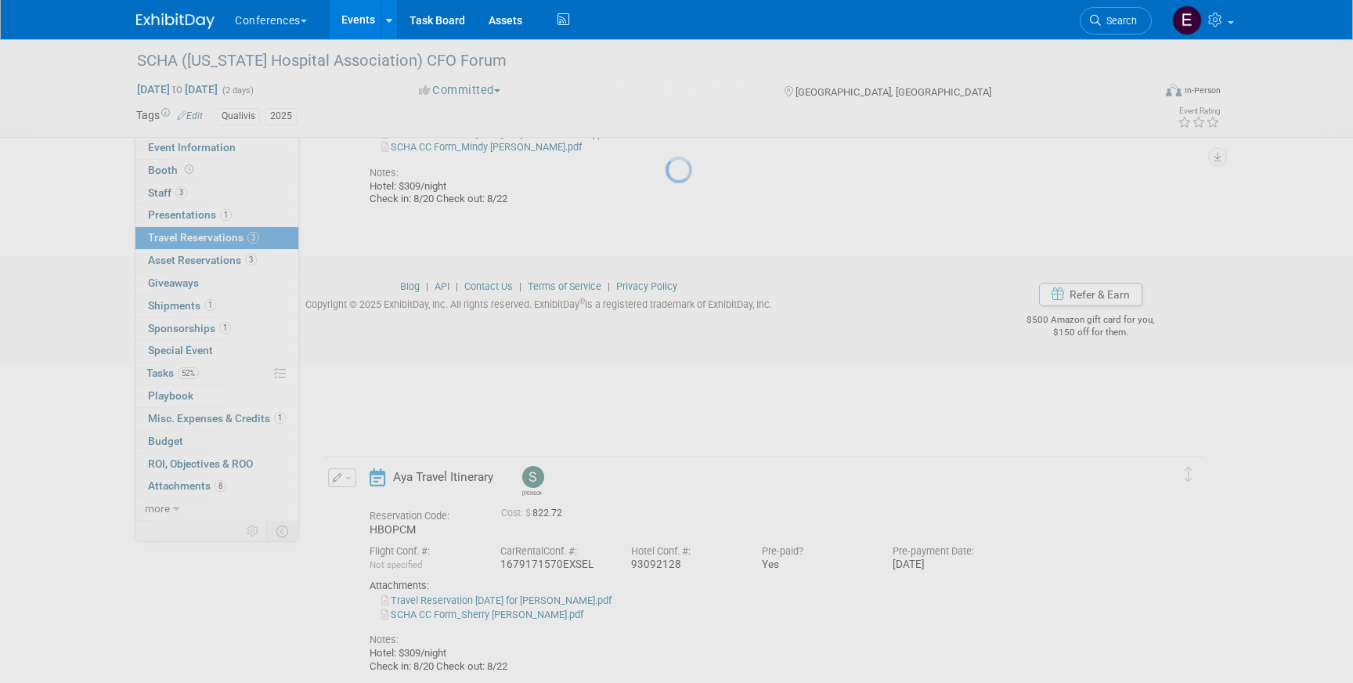
scroll to position [388, 0]
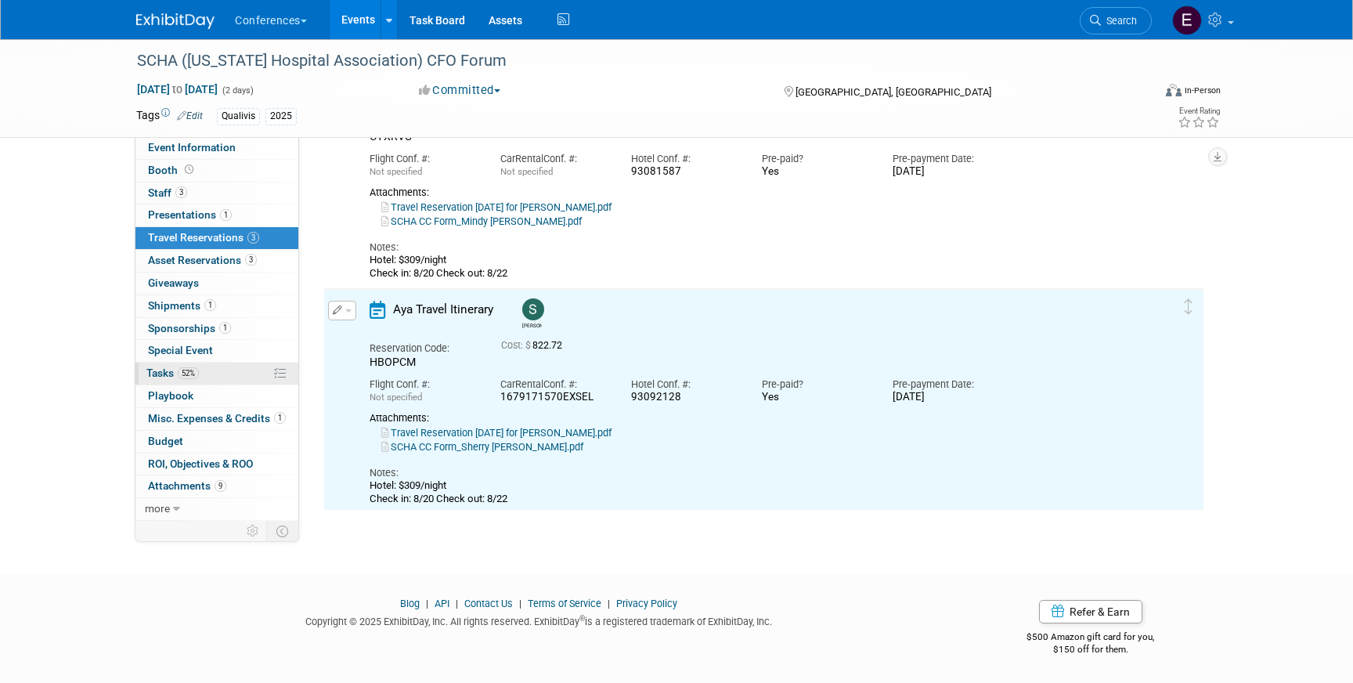
click at [232, 380] on link "52% Tasks 52%" at bounding box center [217, 374] width 163 height 22
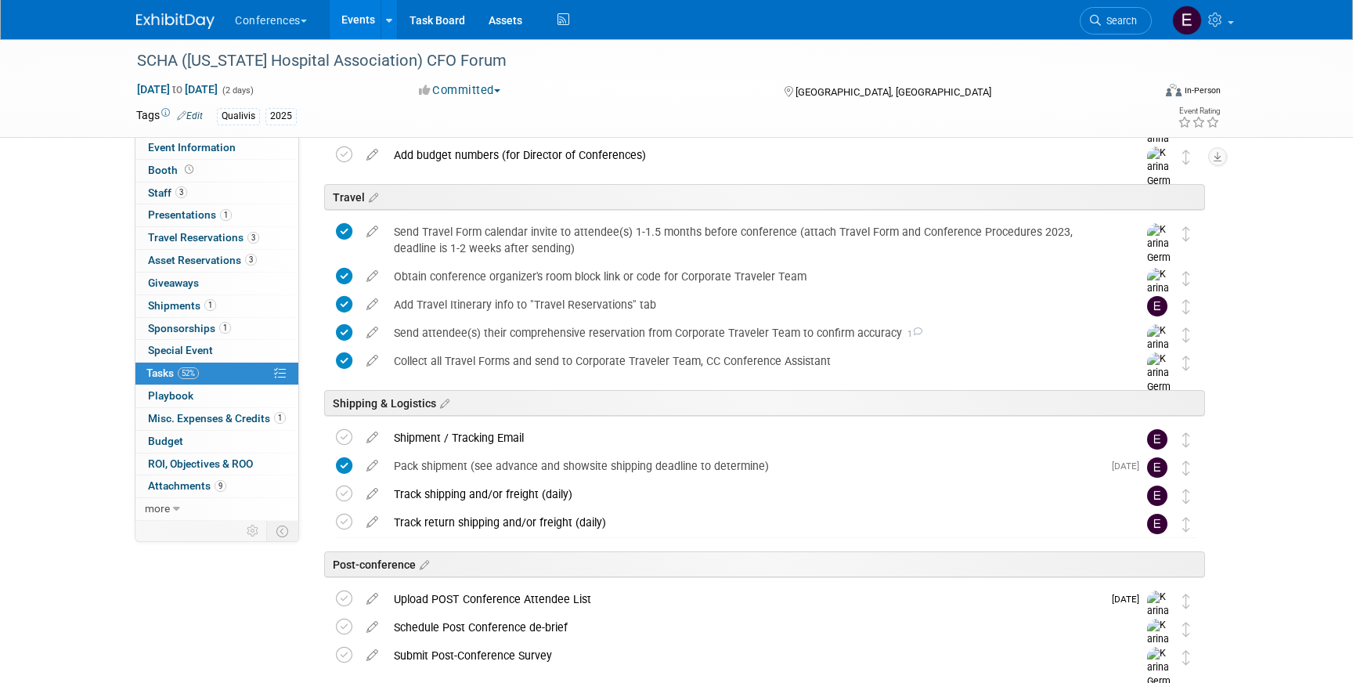
scroll to position [566, 0]
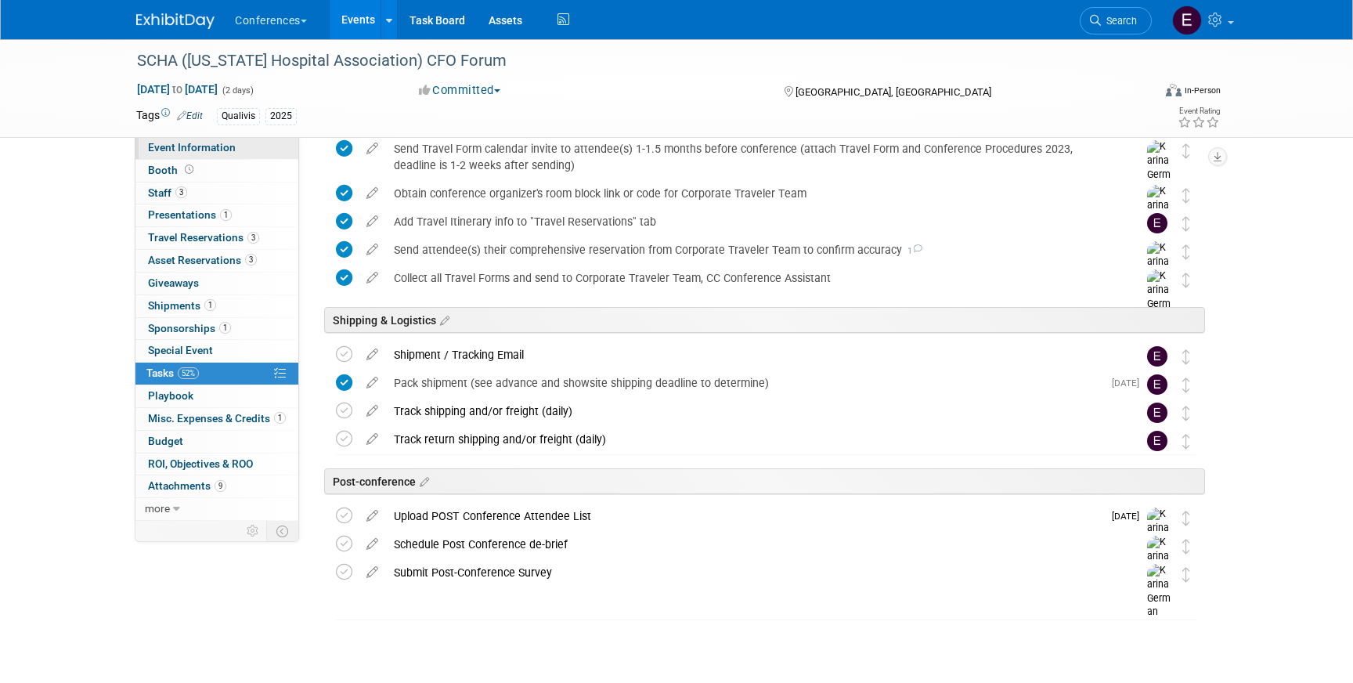
click at [176, 145] on span "Event Information" at bounding box center [192, 147] width 88 height 13
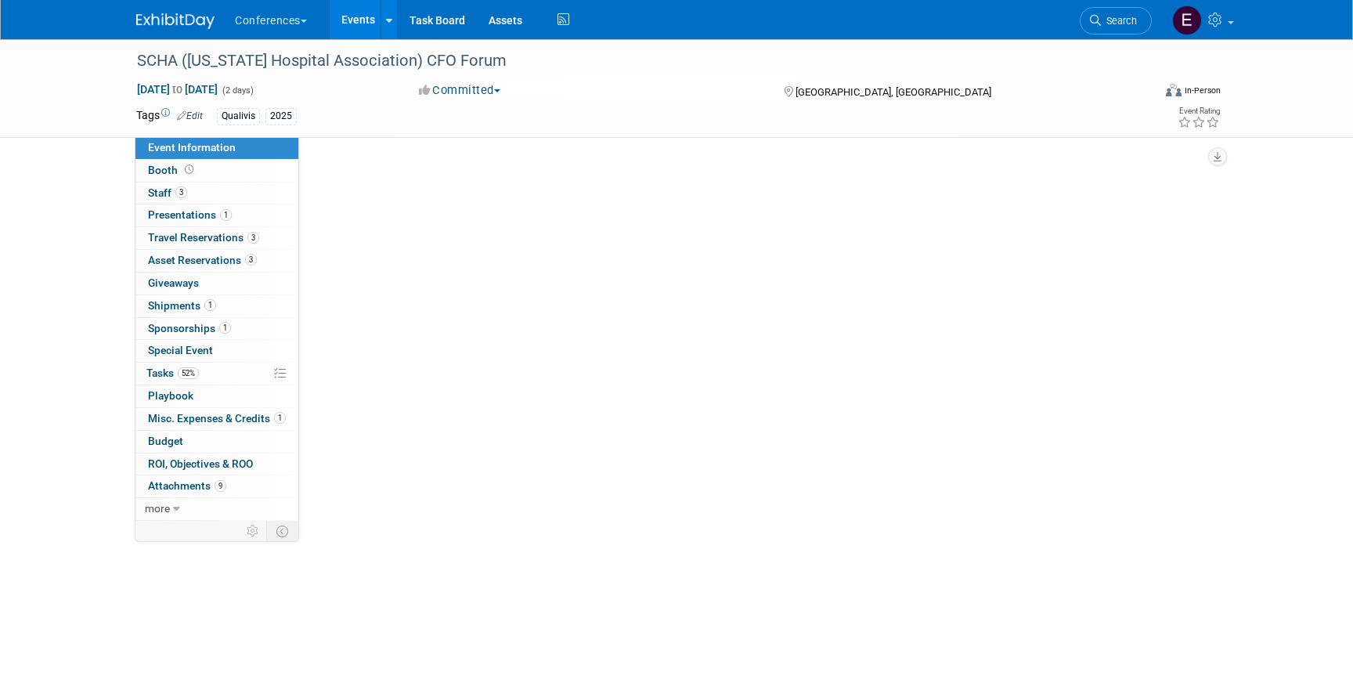
scroll to position [0, 0]
select select "Qualivis"
select select "Client-facing"
select select "Karina"
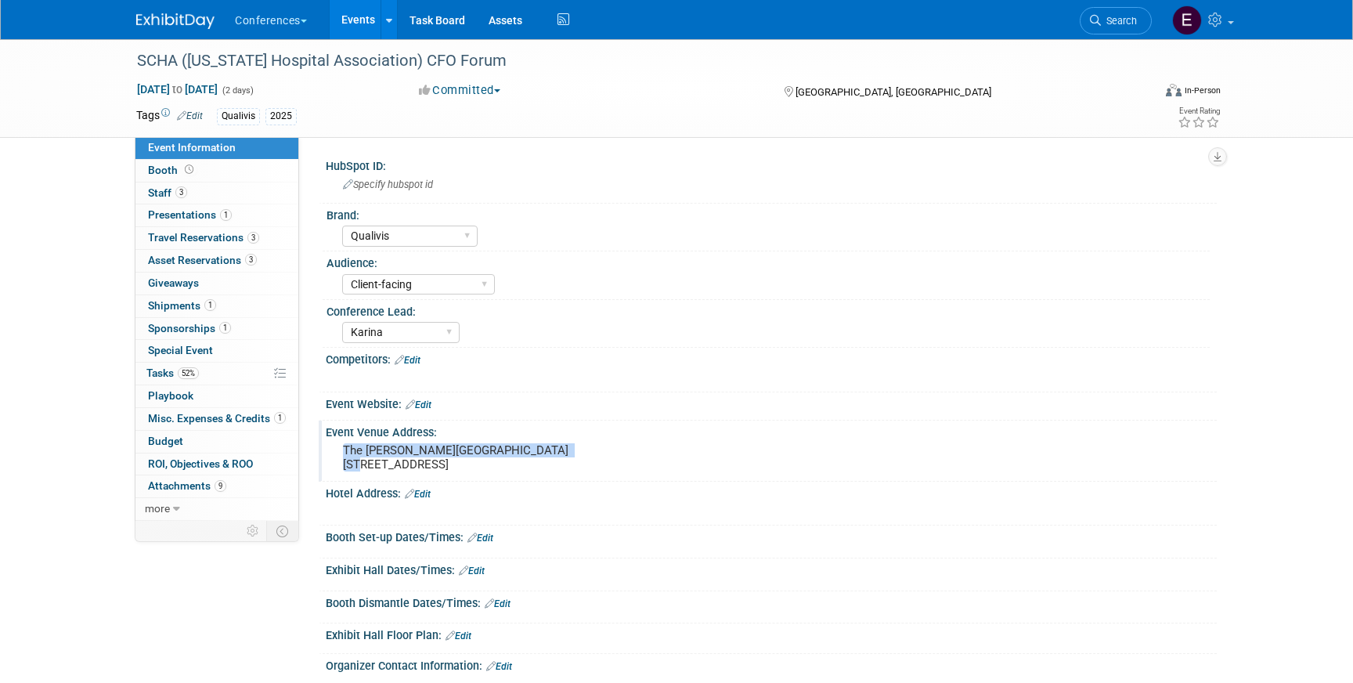
drag, startPoint x: 342, startPoint y: 451, endPoint x: 558, endPoint y: 446, distance: 216.3
click at [558, 446] on pre "The [PERSON_NAME][GEOGRAPHIC_DATA] [STREET_ADDRESS]" at bounding box center [511, 457] width 337 height 28
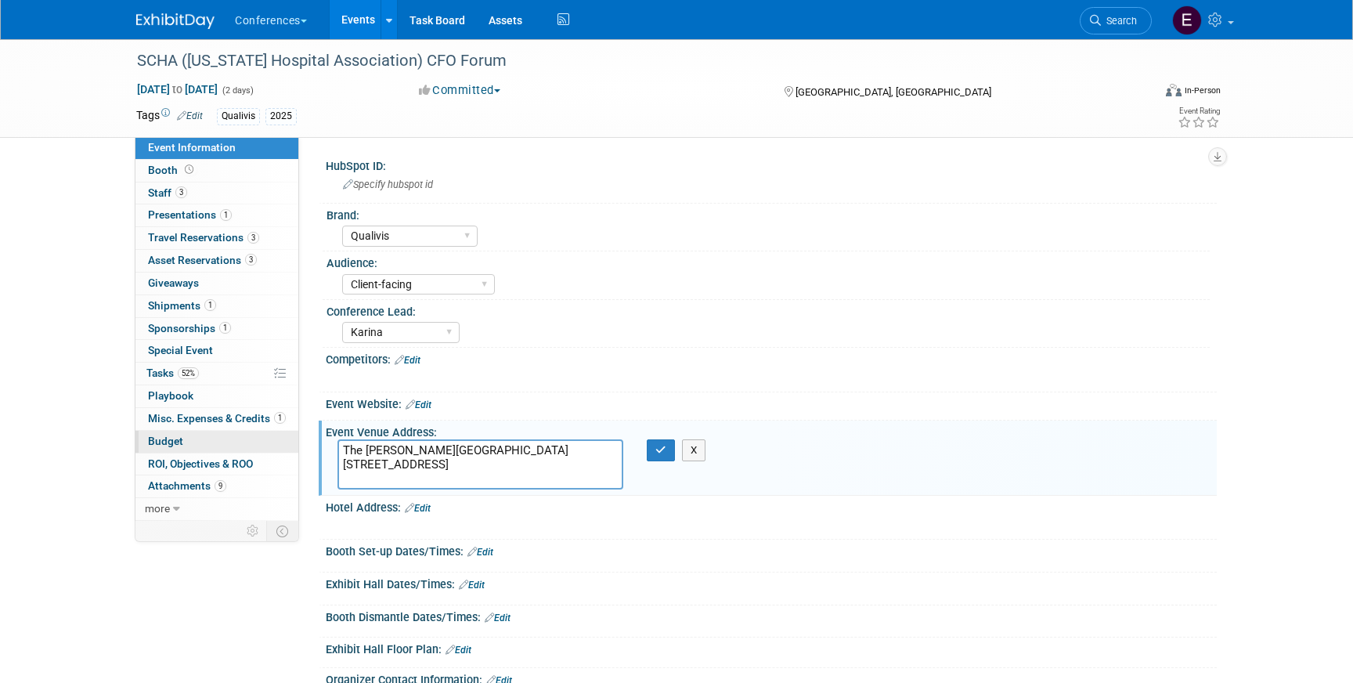
drag, startPoint x: 558, startPoint y: 446, endPoint x: 291, endPoint y: 445, distance: 267.9
click at [291, 445] on div "Event Information Event Info Booth Booth 3 Staff 3 Staff 1 Presentations 1 Pres…" at bounding box center [677, 594] width 1104 height 1111
click at [561, 26] on icon at bounding box center [564, 20] width 20 height 24
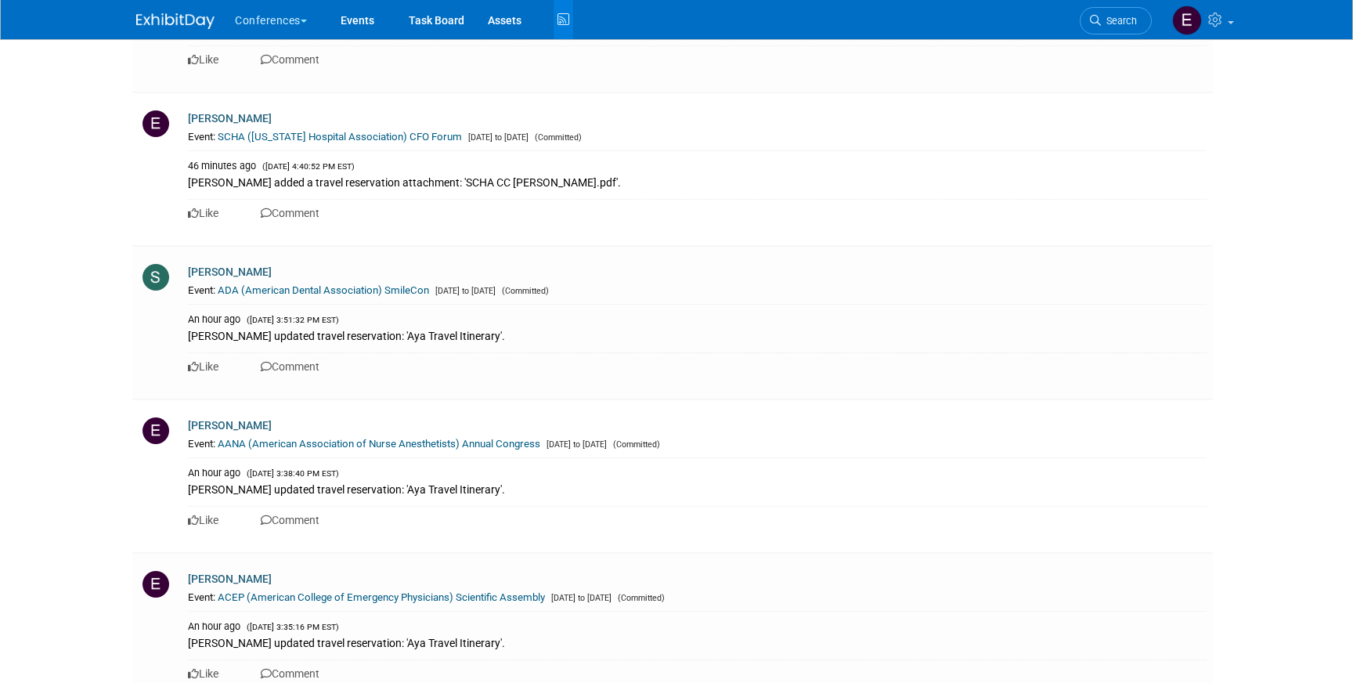
scroll to position [751, 0]
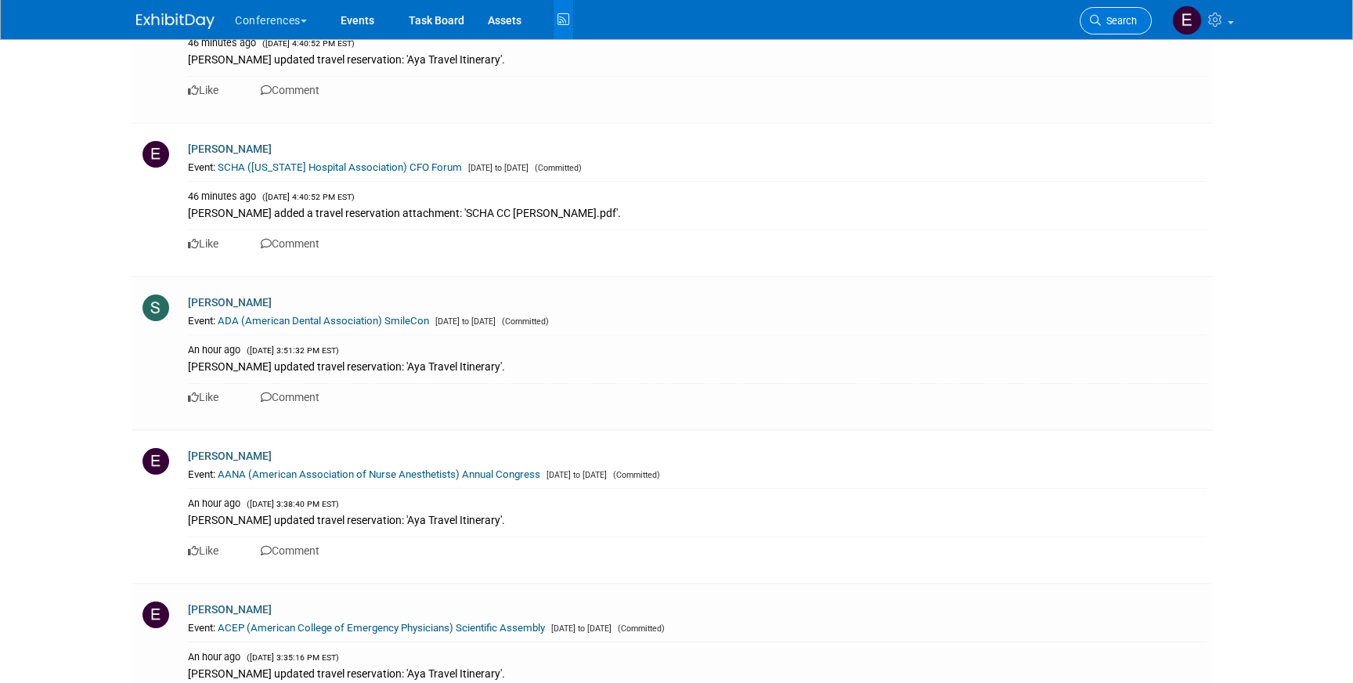
click at [1135, 24] on span "Search" at bounding box center [1119, 21] width 36 height 12
